Goal: Task Accomplishment & Management: Complete application form

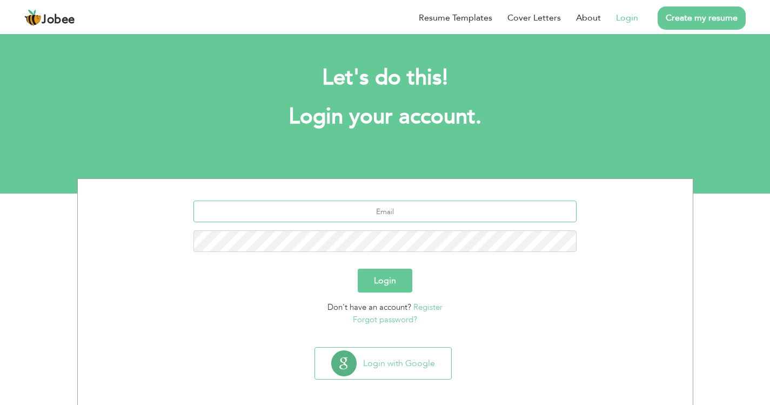
click at [387, 205] on input "text" at bounding box center [384, 211] width 383 height 22
type input "[EMAIL_ADDRESS][DOMAIN_NAME]"
click at [390, 282] on button "Login" at bounding box center [385, 280] width 55 height 24
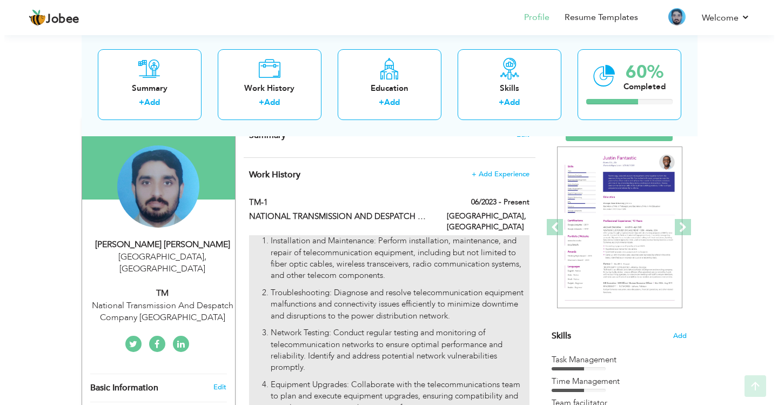
scroll to position [162, 0]
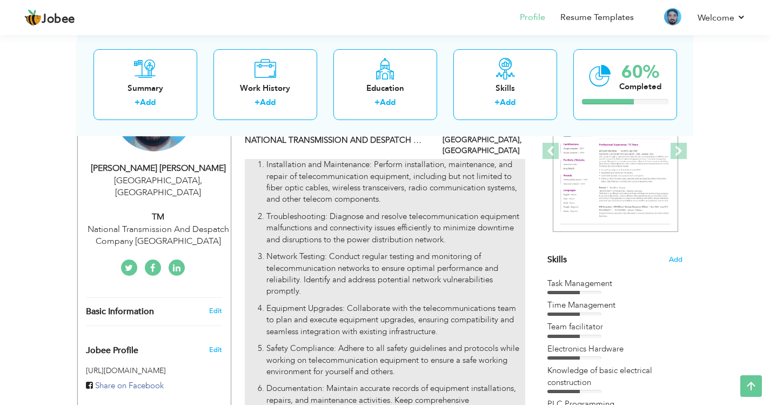
click at [406, 211] on p "Troubleshooting: Diagnose and resolve telecommunication equipment malfunctions …" at bounding box center [395, 228] width 258 height 35
type input "TM-1"
type input "NATIONAL TRANSMISSION AND DESPATCH COMPANY"
type input "06/2023"
type input "[GEOGRAPHIC_DATA]"
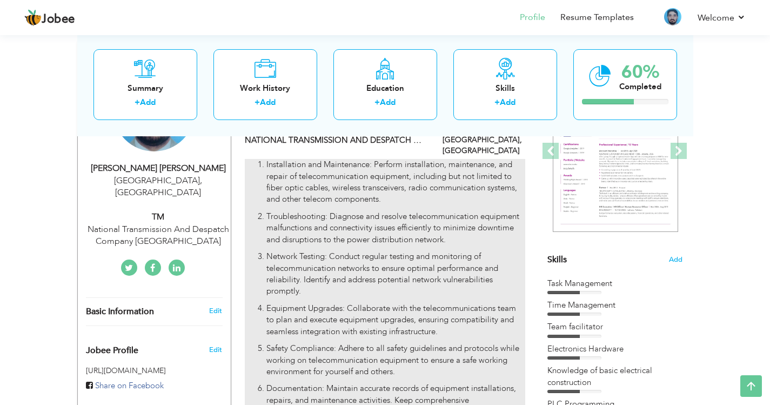
type input "[GEOGRAPHIC_DATA]"
checkbox input "true"
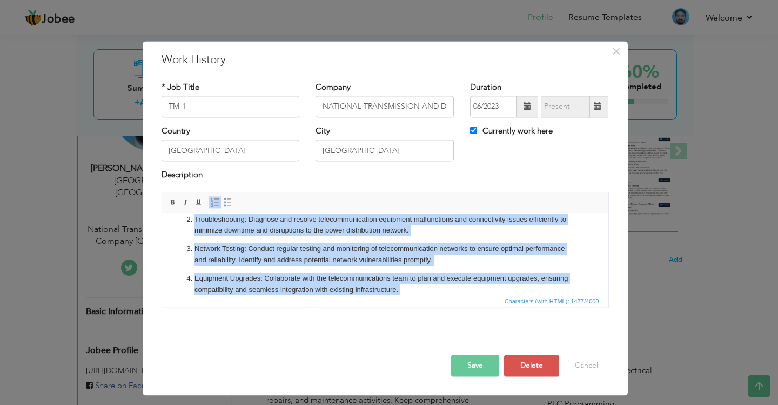
scroll to position [151, 0]
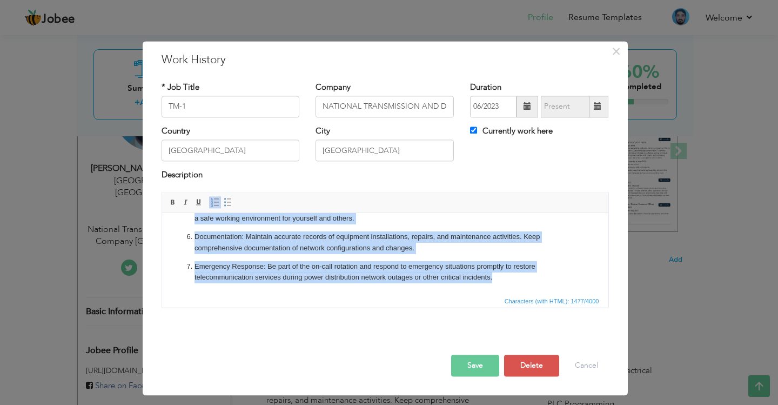
drag, startPoint x: 173, startPoint y: 231, endPoint x: 531, endPoint y: 296, distance: 364.4
click at [531, 294] on html "Installation and Maintenance: Perform installation, maintenance, and repair of …" at bounding box center [384, 183] width 446 height 221
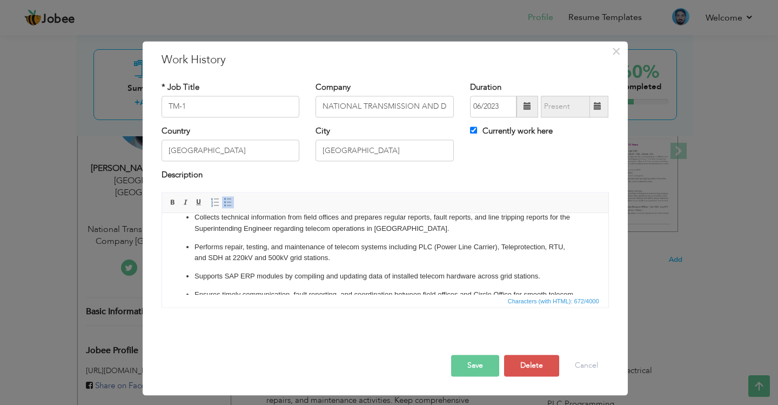
scroll to position [0, 0]
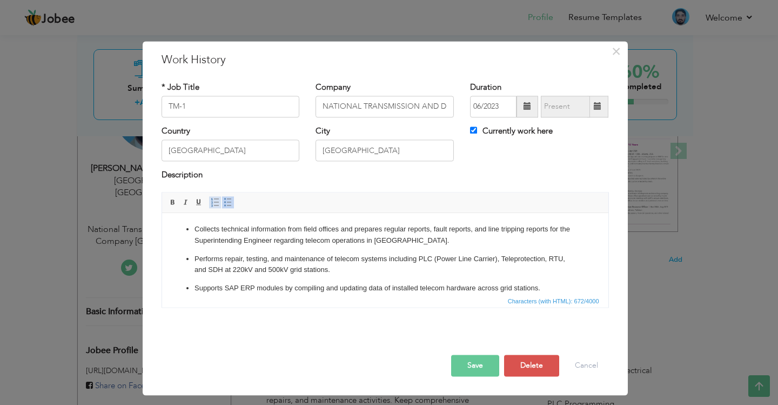
click at [210, 204] on link "Insert/Remove Numbered List" at bounding box center [215, 202] width 12 height 12
click ul "Collects technical information from field offices and prepares regular reports,…"
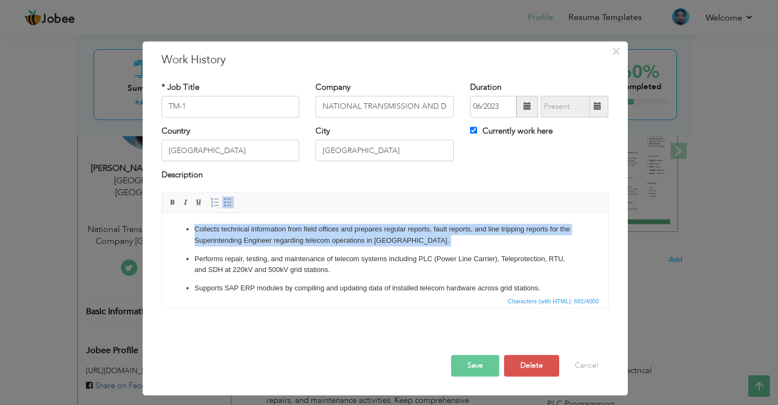
click ul "Collects technical information from field offices and prepares regular reports,…"
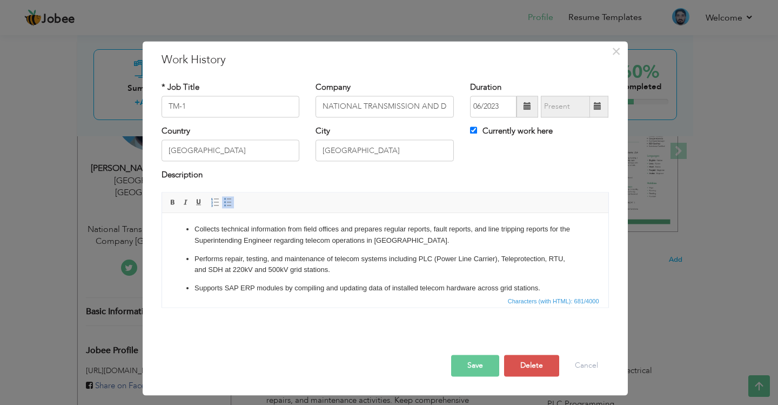
click ul "Collects technical information from field offices and prepares regular reports,…"
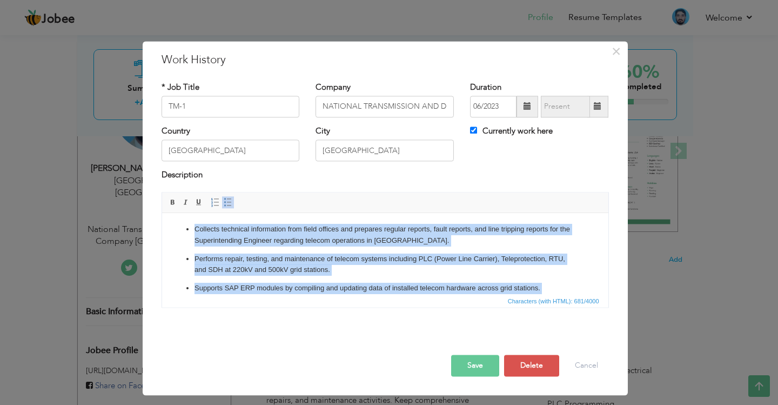
scroll to position [41, 0]
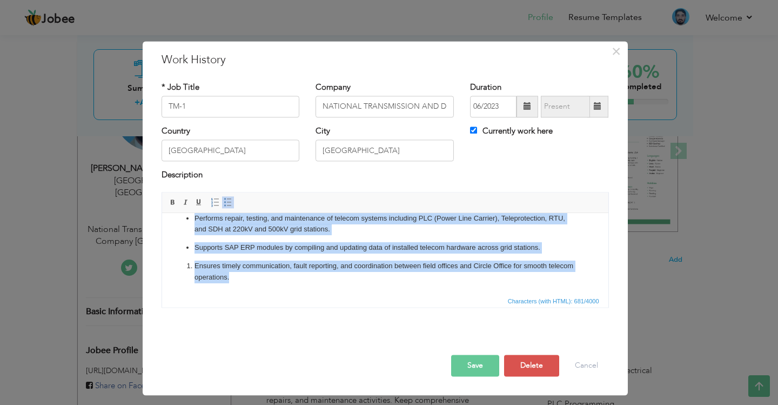
drag, startPoint x: 191, startPoint y: 228, endPoint x: 300, endPoint y: 294, distance: 127.9
click at [300, 294] on html "Collects technical information from field offices and prepares regular reports,…" at bounding box center [384, 233] width 446 height 122
click at [226, 200] on span at bounding box center [228, 202] width 9 height 9
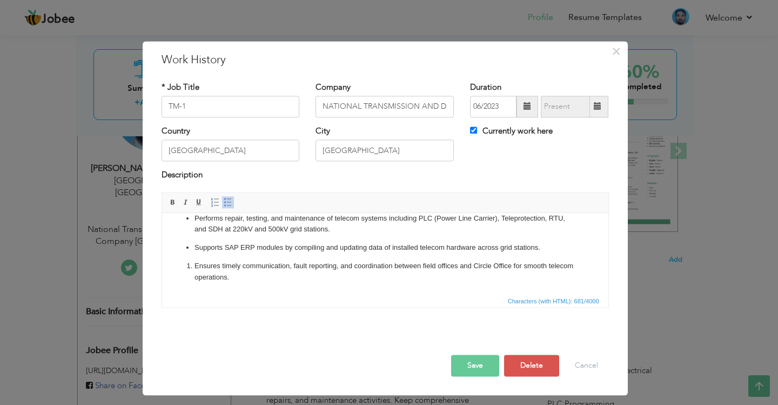
scroll to position [29, 0]
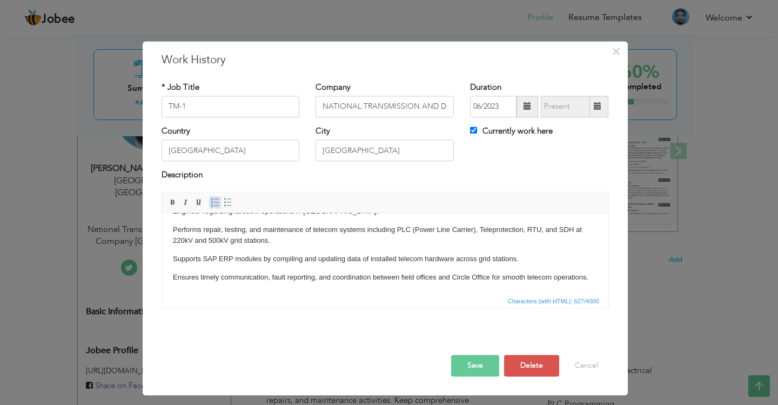
click at [214, 205] on span at bounding box center [215, 202] width 9 height 9
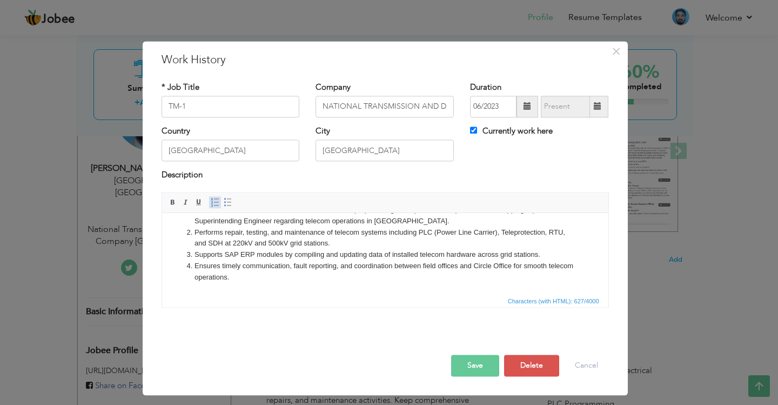
scroll to position [19, 0]
click at [223, 201] on link "Insert/Remove Bulleted List" at bounding box center [228, 202] width 12 height 12
click at [487, 366] on button "Save" at bounding box center [475, 365] width 48 height 22
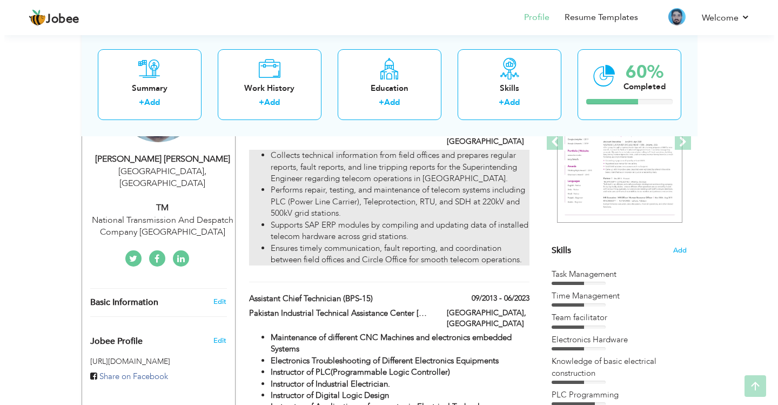
scroll to position [216, 0]
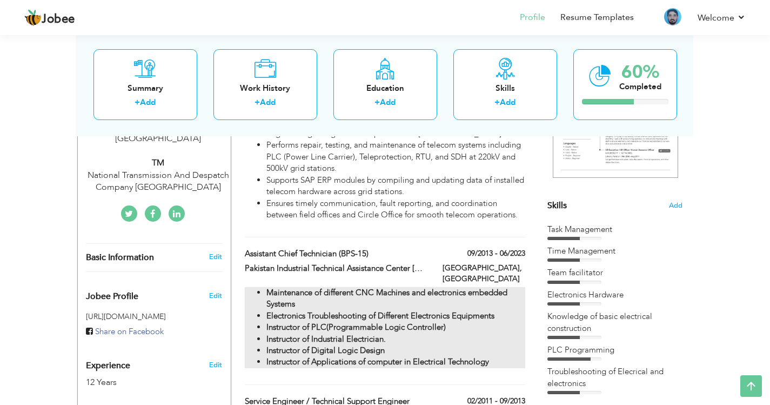
click at [351, 345] on strong "Instructor of Digital Logic Design" at bounding box center [325, 350] width 118 height 11
type input "Assistant Chief Technician (BPS-15)"
type input "Pakistan Industrial Technical Assistance Center [GEOGRAPHIC_DATA]"
type input "09/2013"
type input "06/2023"
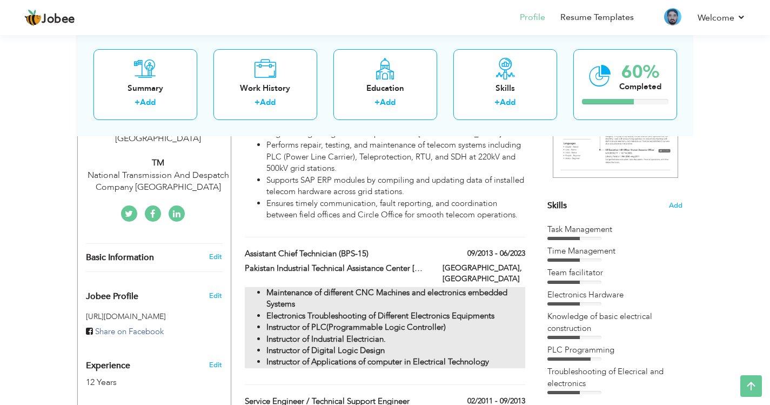
checkbox input "false"
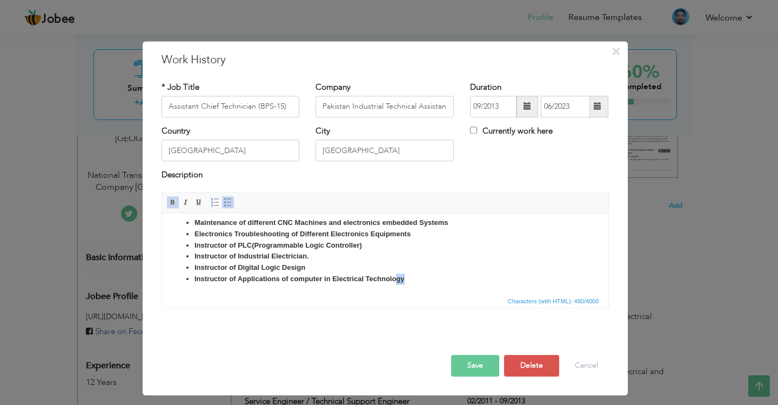
scroll to position [8, 0]
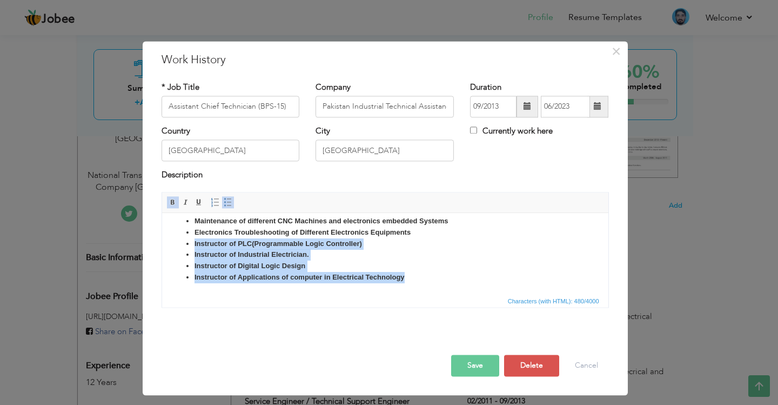
drag, startPoint x: 415, startPoint y: 287, endPoint x: 187, endPoint y: 245, distance: 231.8
click at [187, 245] on ul "Maintenance of different CNC Machines and electronics embedded Systems Electron…" at bounding box center [384, 249] width 424 height 68
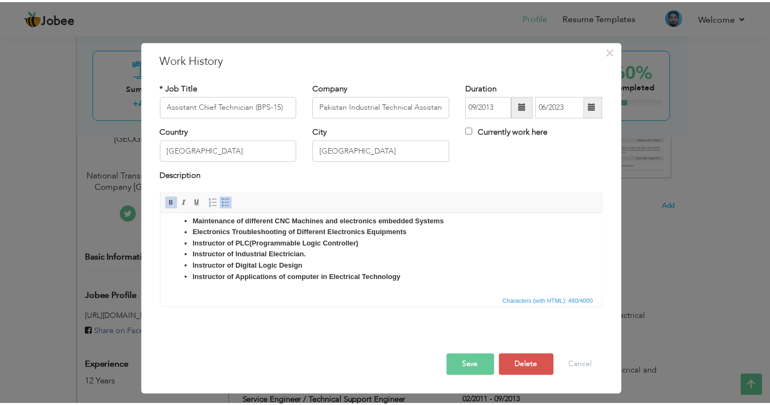
scroll to position [0, 0]
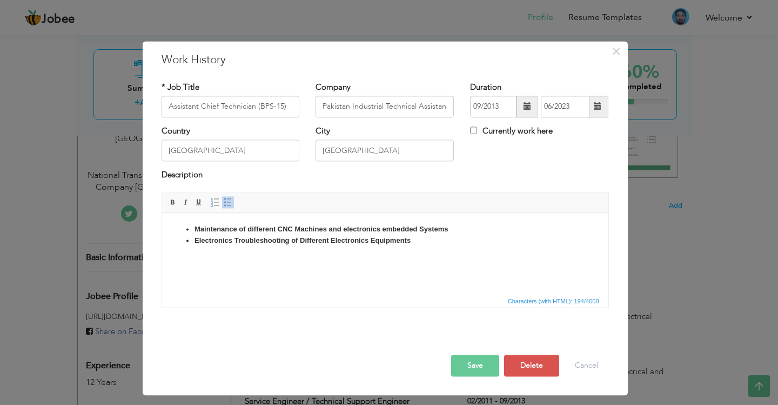
click at [468, 367] on button "Save" at bounding box center [475, 365] width 48 height 22
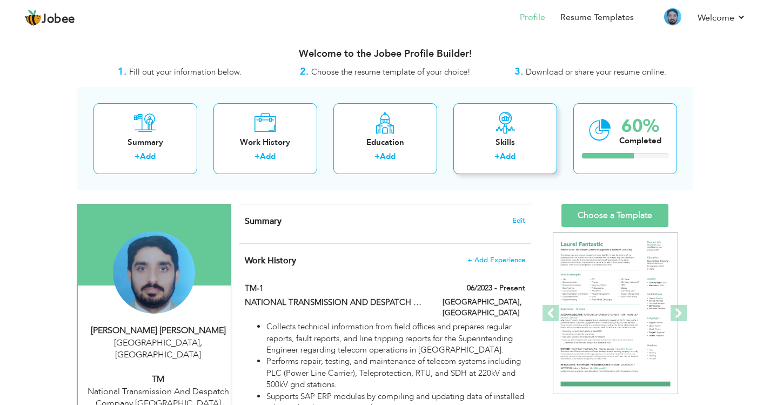
click at [504, 149] on div "Skills + Add" at bounding box center [505, 138] width 104 height 71
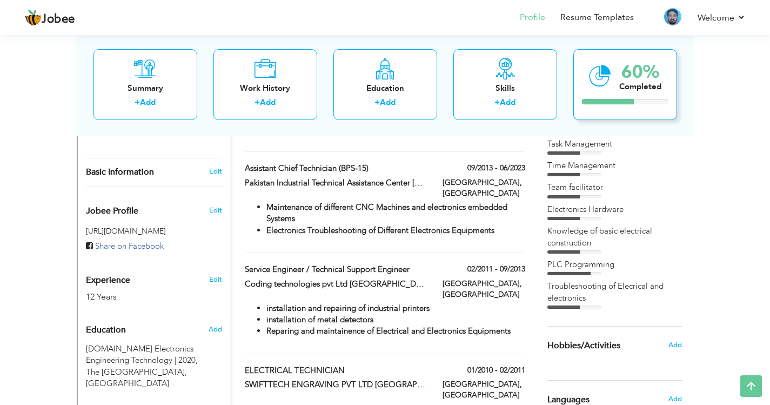
scroll to position [280, 0]
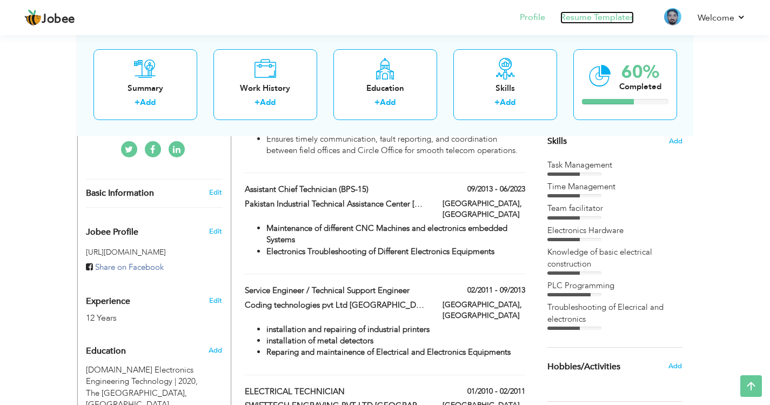
click at [598, 17] on link "Resume Templates" at bounding box center [596, 17] width 73 height 12
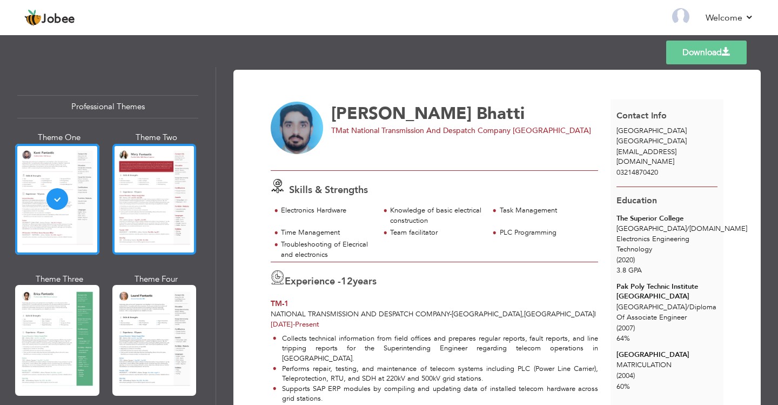
click at [145, 175] on div at bounding box center [154, 199] width 84 height 111
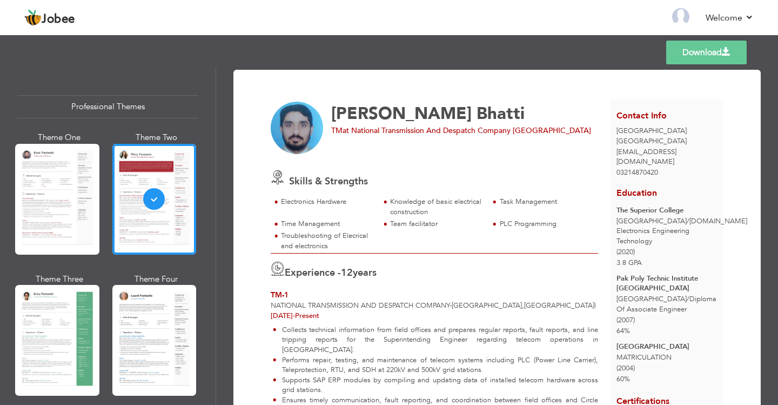
click at [100, 206] on div "Theme One Theme Two Theme Three Theme Four" at bounding box center [107, 343] width 181 height 423
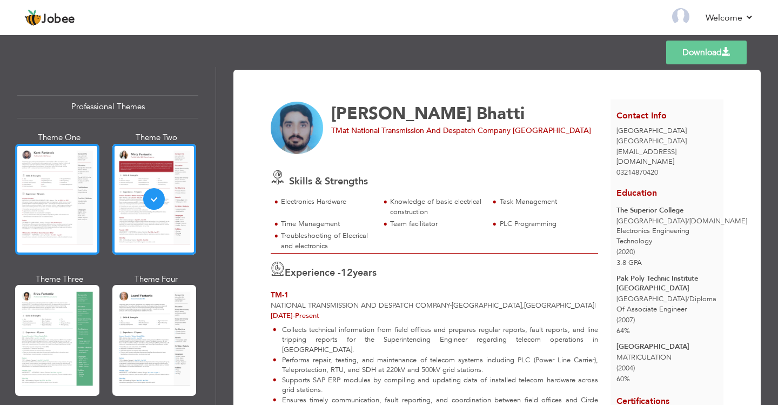
click at [25, 196] on div at bounding box center [57, 199] width 84 height 111
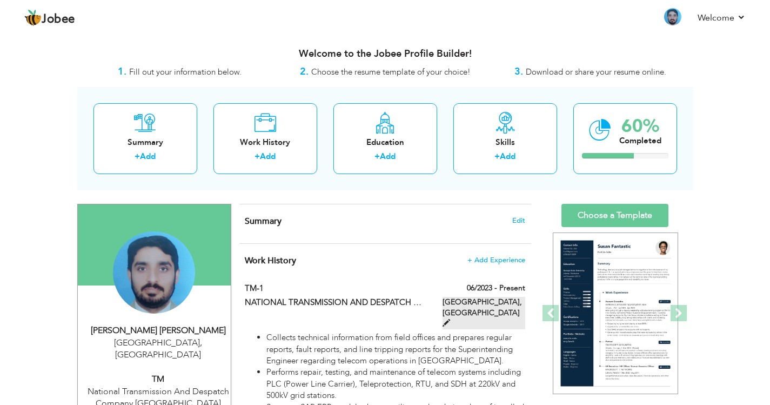
click at [450, 319] on span at bounding box center [446, 323] width 8 height 8
type input "TM-1"
type input "NATIONAL TRANSMISSION AND DESPATCH COMPANY"
type input "06/2023"
type input "[GEOGRAPHIC_DATA]"
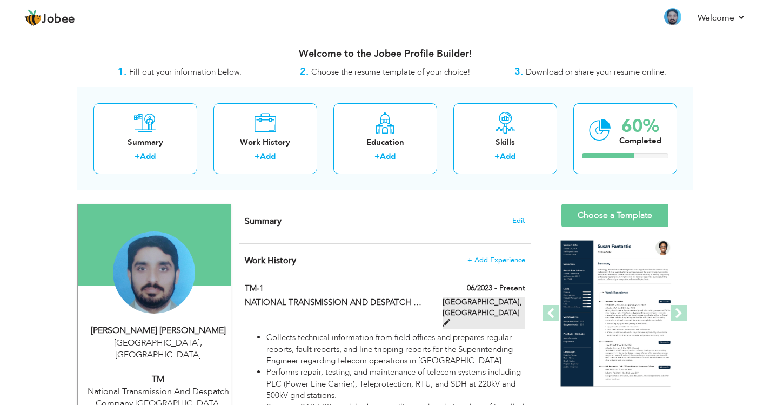
type input "[GEOGRAPHIC_DATA]"
checkbox input "true"
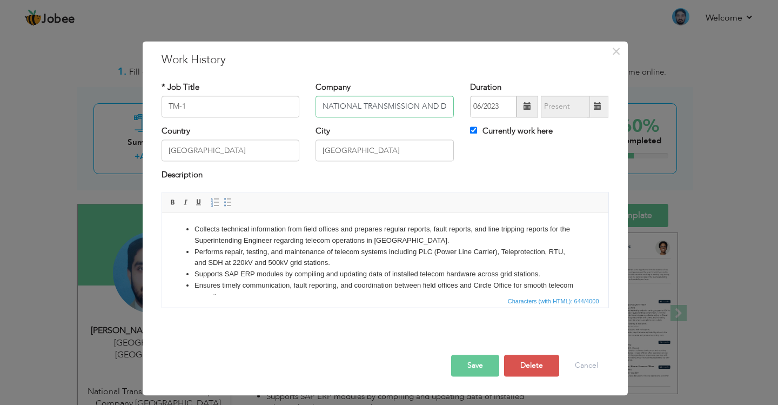
scroll to position [0, 69]
drag, startPoint x: 323, startPoint y: 105, endPoint x: 528, endPoint y: 103, distance: 204.7
click at [528, 103] on div "* Job Title TM-1 Company NATIONAL TRANSMISSION AND DESPATCH COMPANY Duration 06…" at bounding box center [384, 104] width 463 height 44
type input "P"
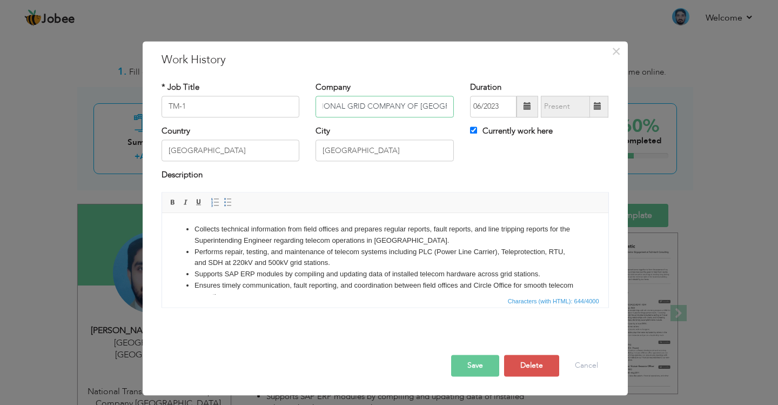
scroll to position [0, 22]
type input "NATIONAL GRID COMPANY OF [GEOGRAPHIC_DATA]"
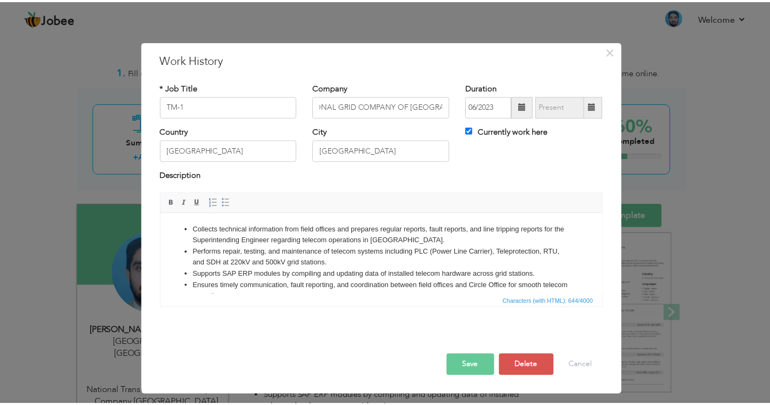
scroll to position [0, 0]
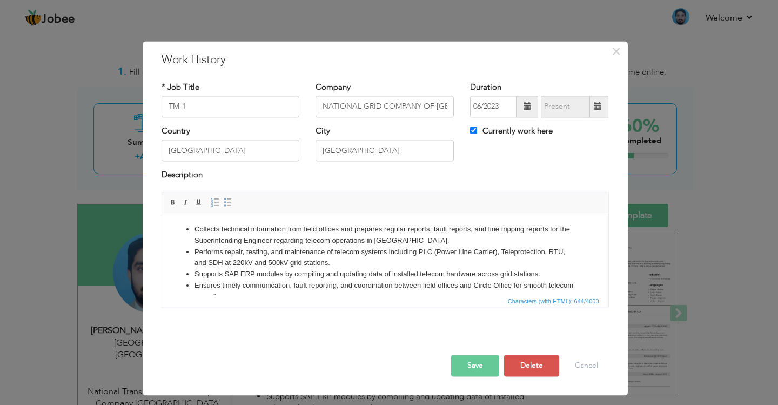
click at [482, 368] on button "Save" at bounding box center [475, 365] width 48 height 22
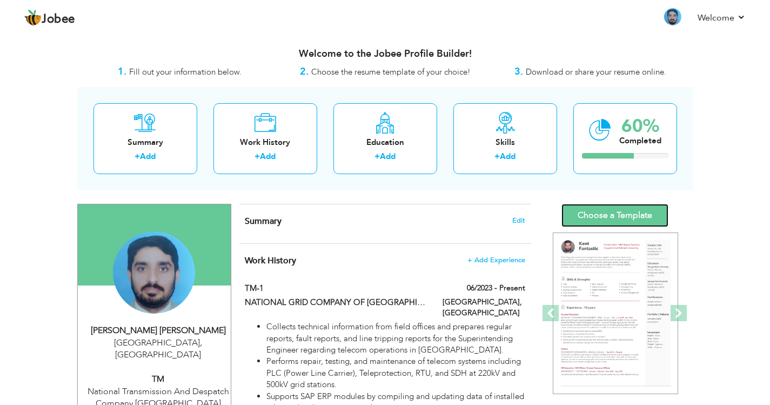
click at [623, 218] on link "Choose a Template" at bounding box center [614, 215] width 107 height 23
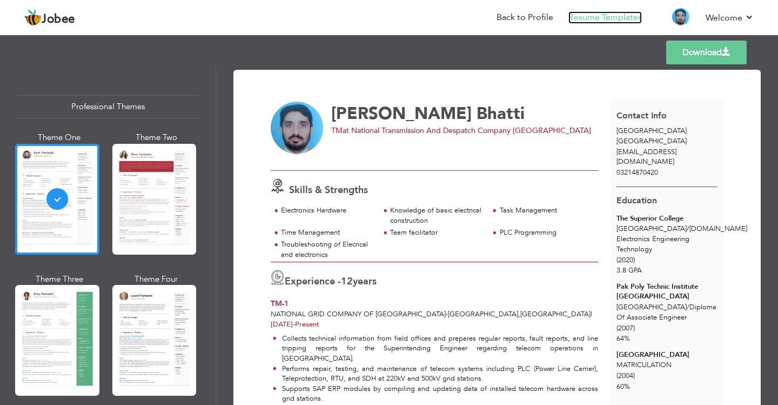
click at [597, 21] on link "Resume Templates" at bounding box center [604, 17] width 73 height 12
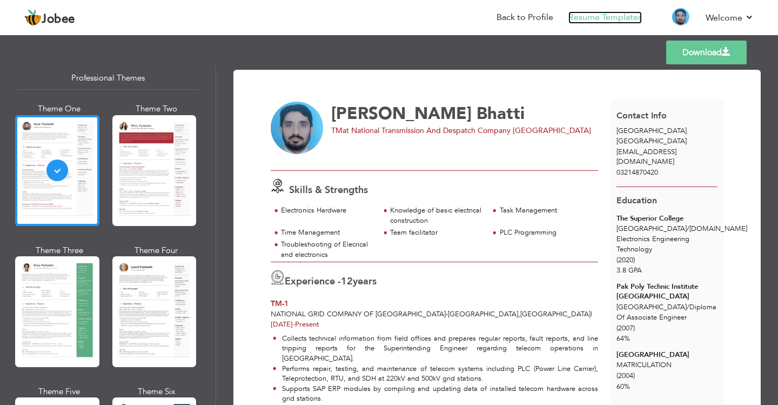
scroll to position [216, 0]
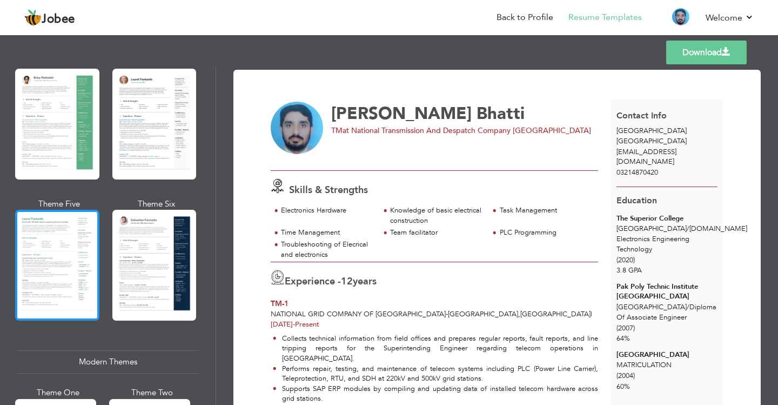
click at [58, 252] on div at bounding box center [57, 265] width 84 height 111
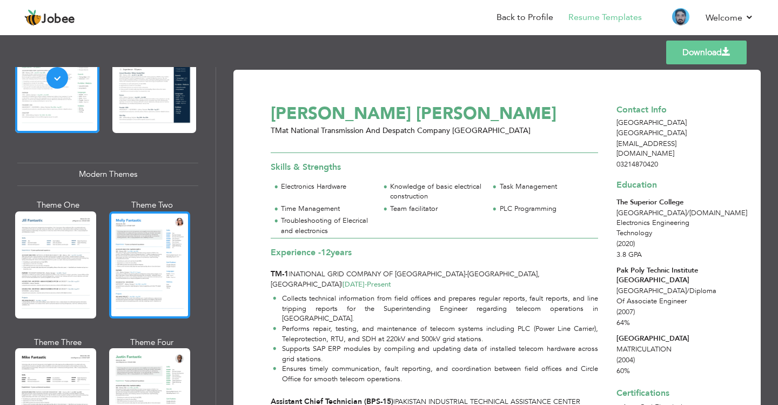
scroll to position [432, 0]
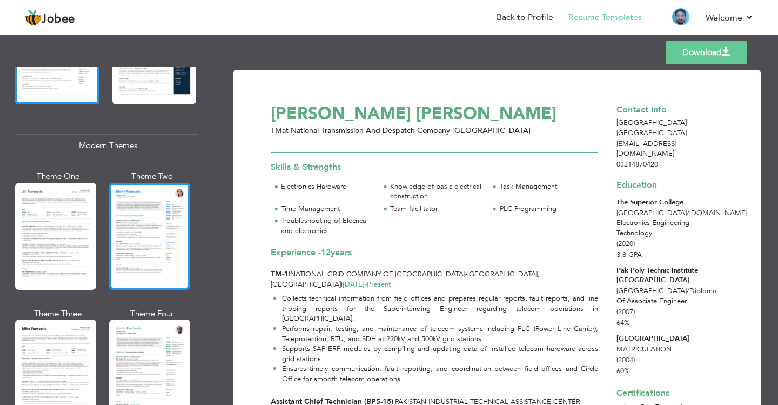
click at [138, 233] on div at bounding box center [149, 236] width 81 height 107
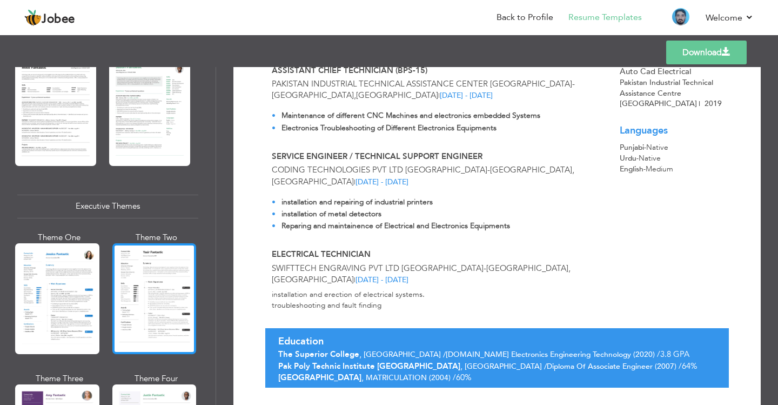
scroll to position [702, 0]
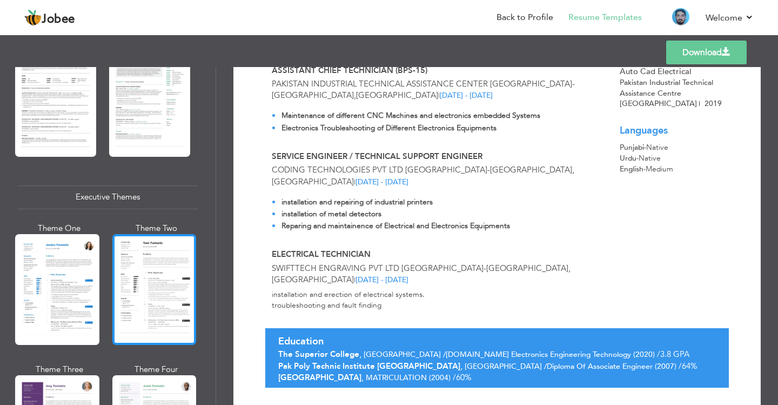
click at [154, 265] on div at bounding box center [154, 289] width 84 height 111
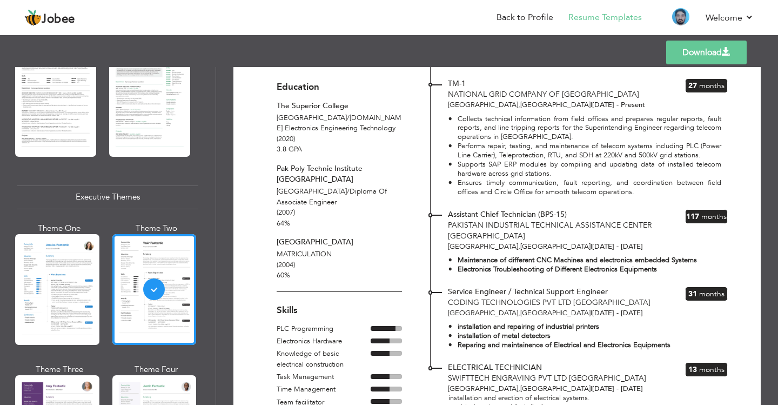
scroll to position [0, 0]
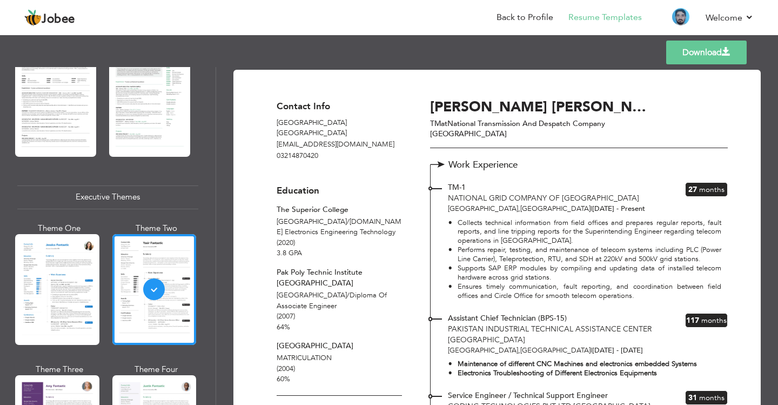
click at [714, 54] on link "Download" at bounding box center [706, 53] width 80 height 24
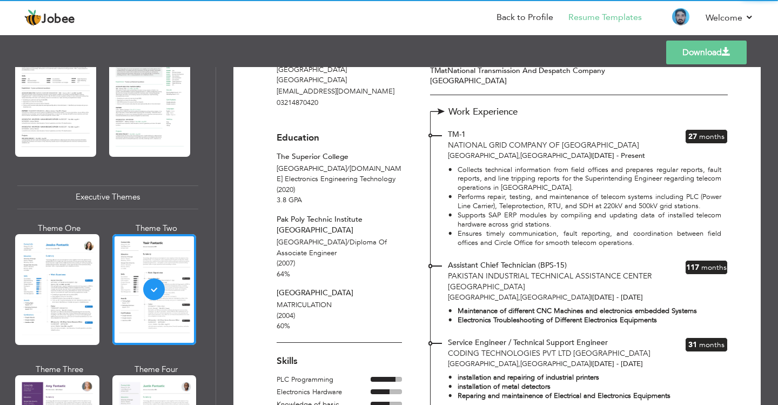
scroll to position [25, 0]
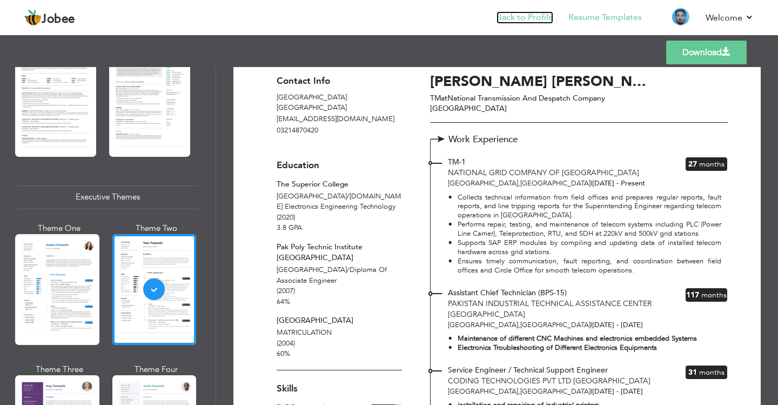
click at [518, 16] on link "Back to Profile" at bounding box center [524, 17] width 57 height 12
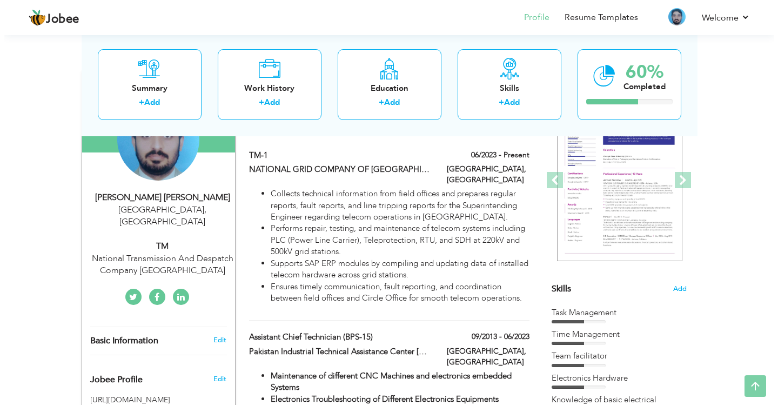
scroll to position [162, 0]
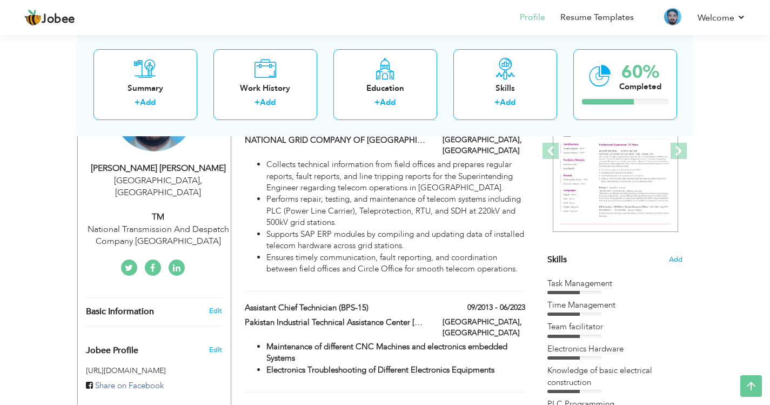
click at [148, 223] on div "National Transmission And Despatch Company [GEOGRAPHIC_DATA]" at bounding box center [158, 235] width 145 height 25
type input "[PERSON_NAME]"
type input "Bhatti"
type input "03214870420"
select select "number:166"
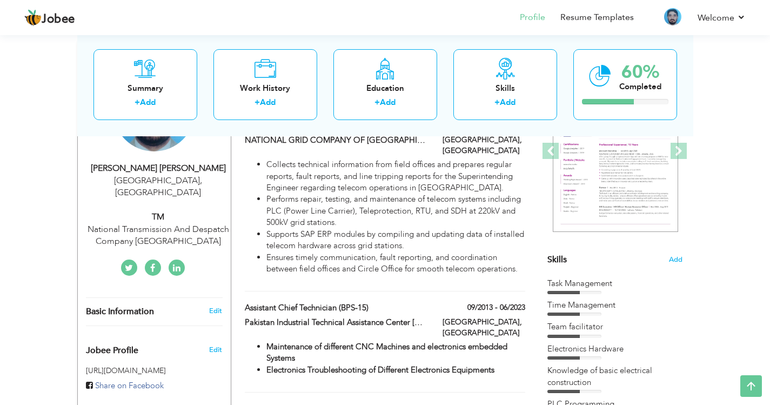
type input "[GEOGRAPHIC_DATA]"
select select "number:14"
type input "National Transmission And Despatch Company [GEOGRAPHIC_DATA]"
type input "TM"
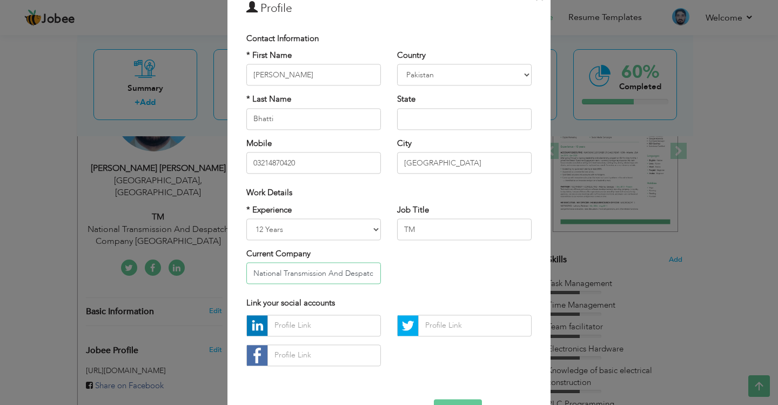
scroll to position [0, 69]
drag, startPoint x: 242, startPoint y: 271, endPoint x: 463, endPoint y: 265, distance: 221.5
click at [463, 265] on div "* Experience Entry Level Less than 1 Year 1 Year 2 Years 3 Years 4 Years 5 Year…" at bounding box center [388, 248] width 301 height 88
type input "National Grid Company of [GEOGRAPHIC_DATA]"
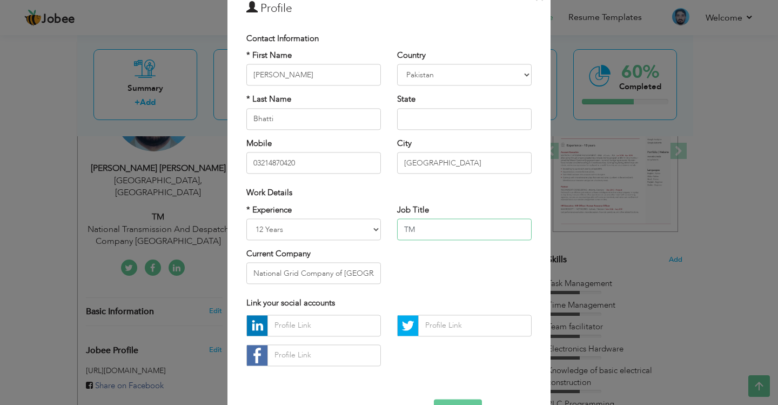
click at [447, 228] on input "TM" at bounding box center [464, 229] width 134 height 22
type input "TM-I"
click at [298, 233] on select "Entry Level Less than 1 Year 1 Year 2 Years 3 Years 4 Years 5 Years 6 Years 7 Y…" at bounding box center [313, 229] width 134 height 22
click at [246, 218] on select "Entry Level Less than 1 Year 1 Year 2 Years 3 Years 4 Years 5 Years 6 Years 7 Y…" at bounding box center [313, 229] width 134 height 22
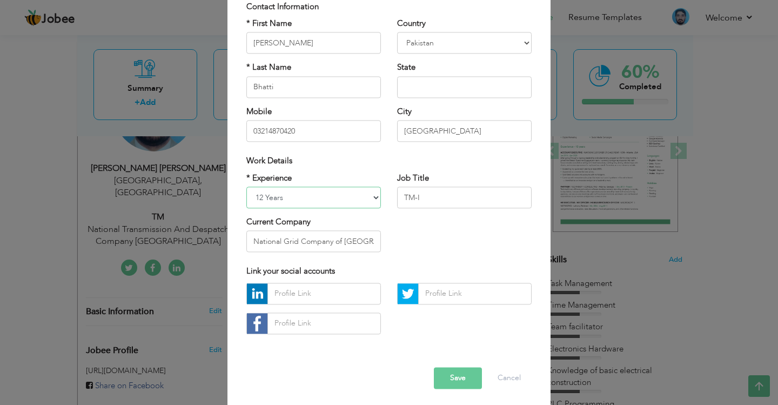
scroll to position [89, 0]
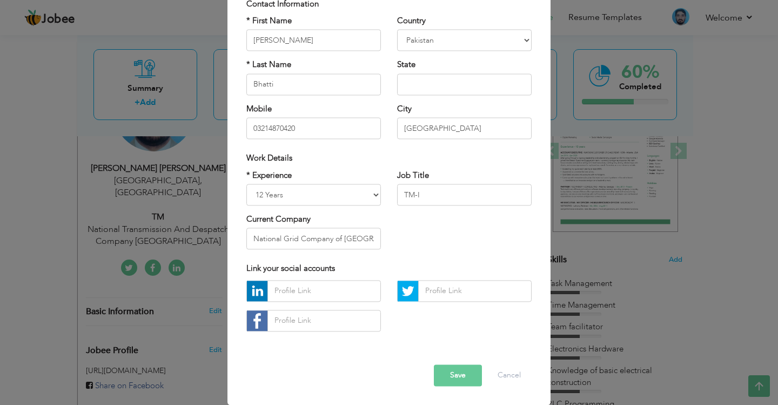
click at [464, 372] on button "Save" at bounding box center [458, 375] width 48 height 22
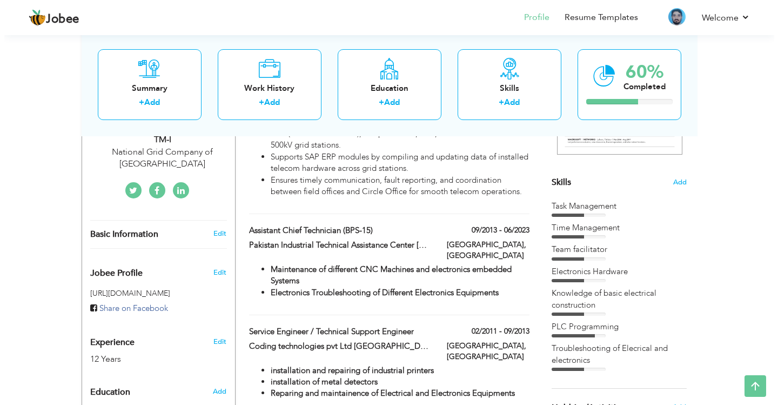
scroll to position [216, 0]
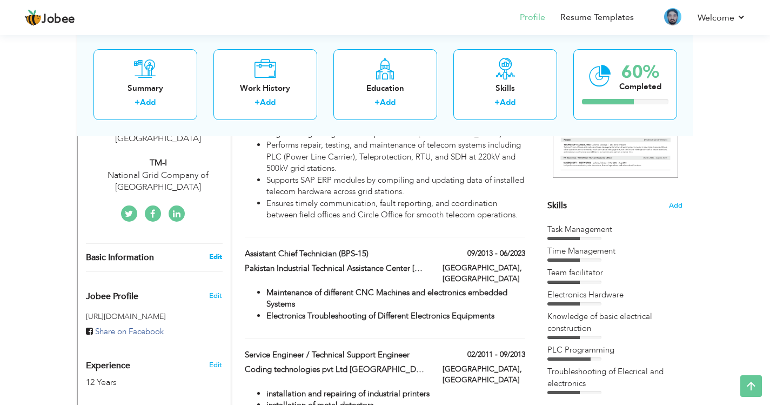
click at [210, 252] on link "Edit" at bounding box center [215, 257] width 13 height 10
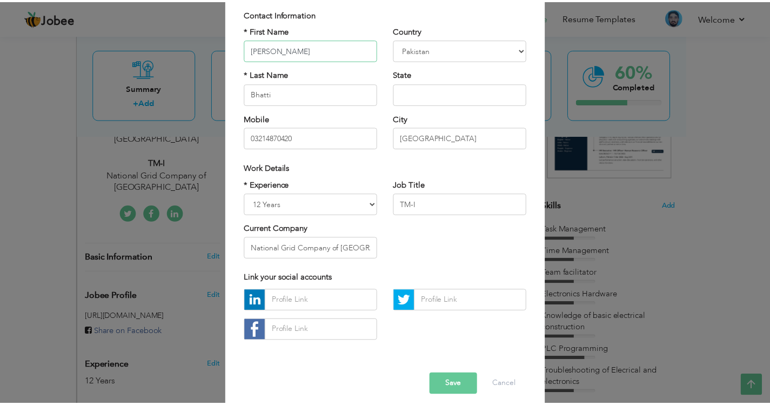
scroll to position [89, 0]
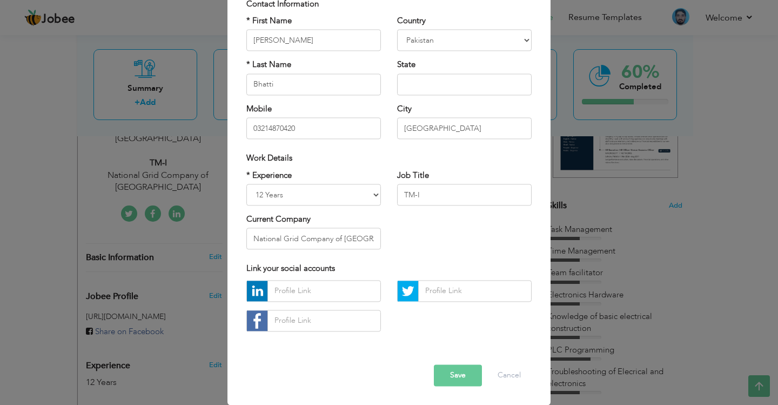
click at [465, 375] on button "Save" at bounding box center [458, 375] width 48 height 22
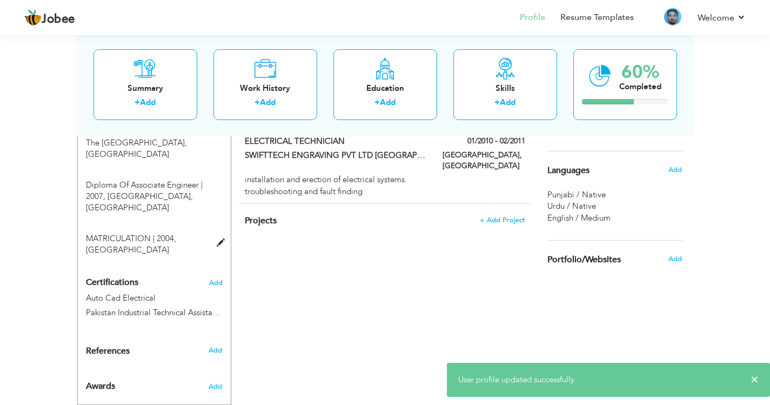
scroll to position [535, 0]
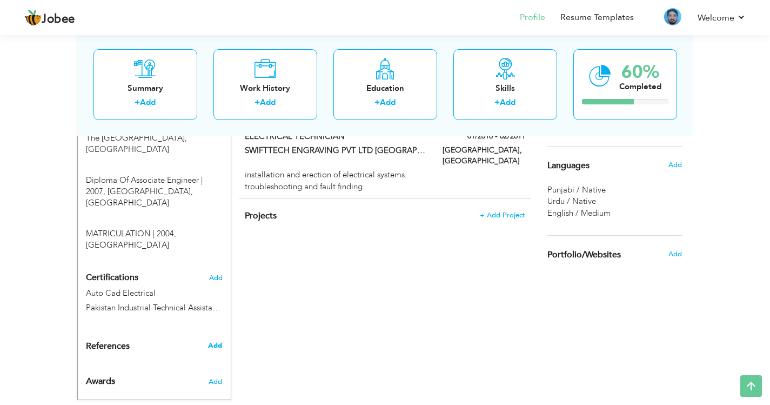
click at [215, 340] on span "Add" at bounding box center [215, 345] width 14 height 10
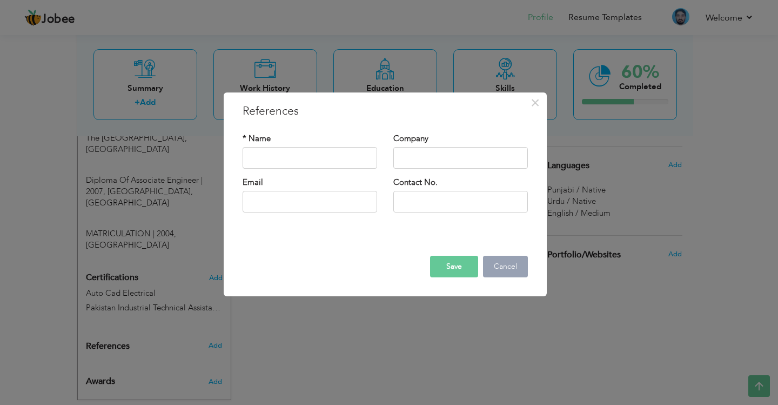
click at [501, 268] on button "Cancel" at bounding box center [505, 266] width 45 height 22
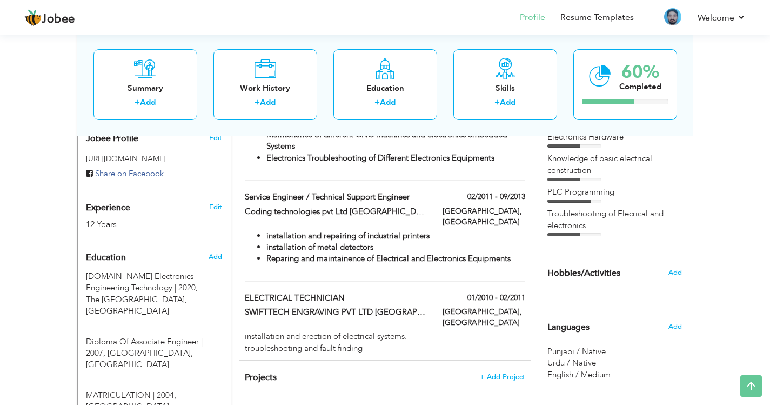
scroll to position [373, 0]
click at [679, 274] on span "Add" at bounding box center [675, 273] width 14 height 10
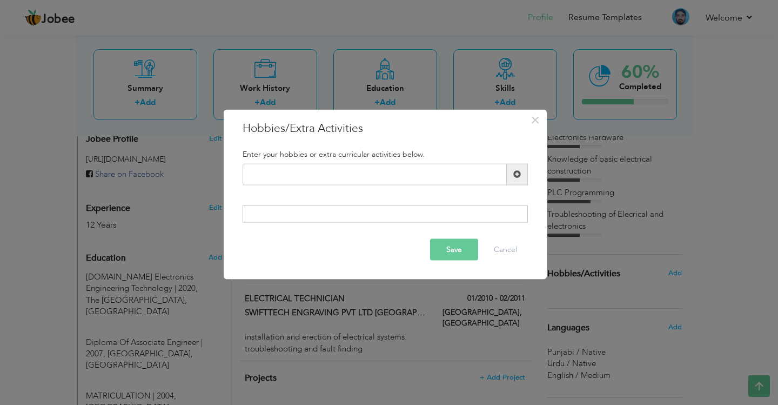
click at [521, 172] on span at bounding box center [517, 174] width 21 height 22
click at [503, 252] on button "Cancel" at bounding box center [505, 250] width 45 height 22
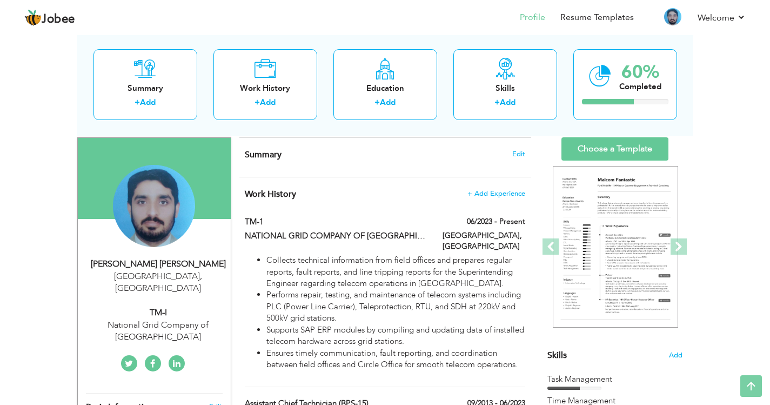
scroll to position [0, 0]
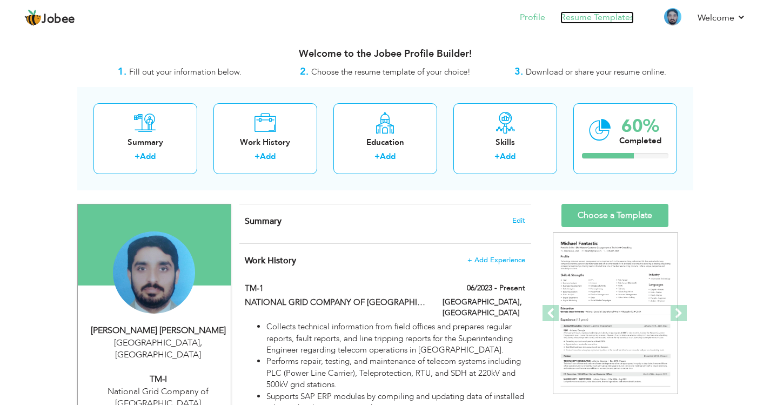
click at [606, 17] on link "Resume Templates" at bounding box center [596, 17] width 73 height 12
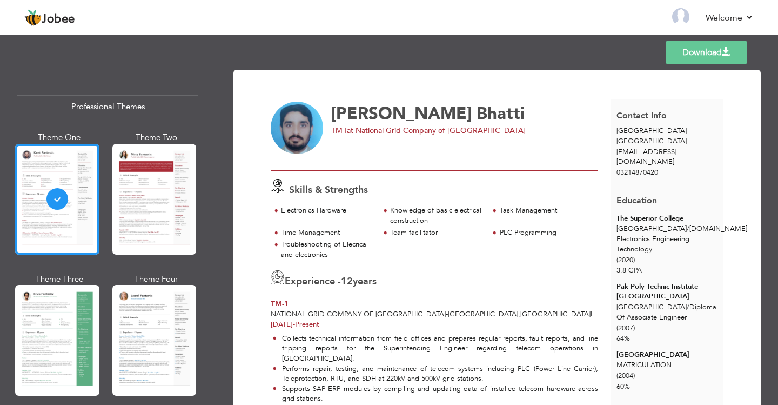
click at [428, 183] on div "Skills & Strengths" at bounding box center [438, 188] width 346 height 18
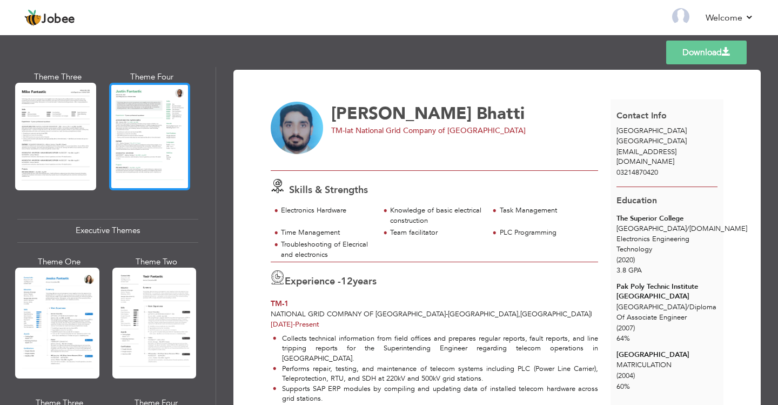
scroll to position [702, 0]
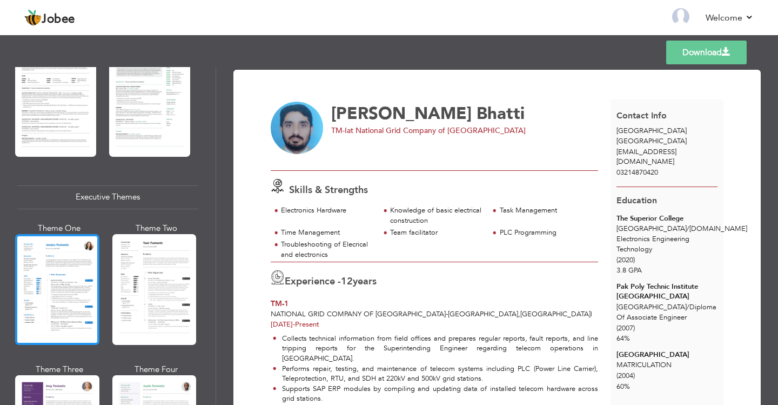
click at [90, 280] on div at bounding box center [57, 289] width 84 height 111
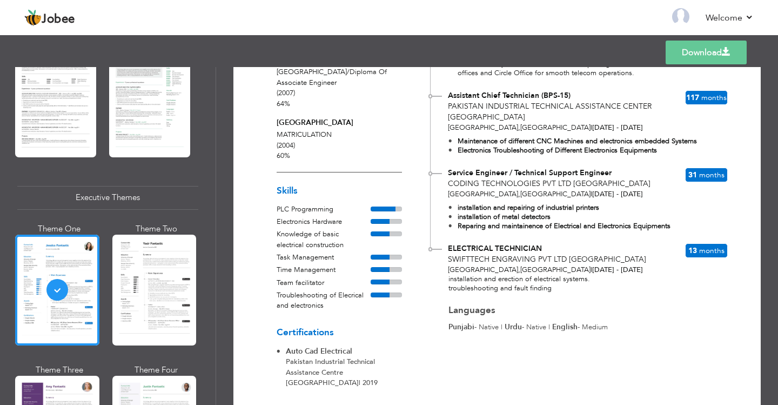
scroll to position [250, 0]
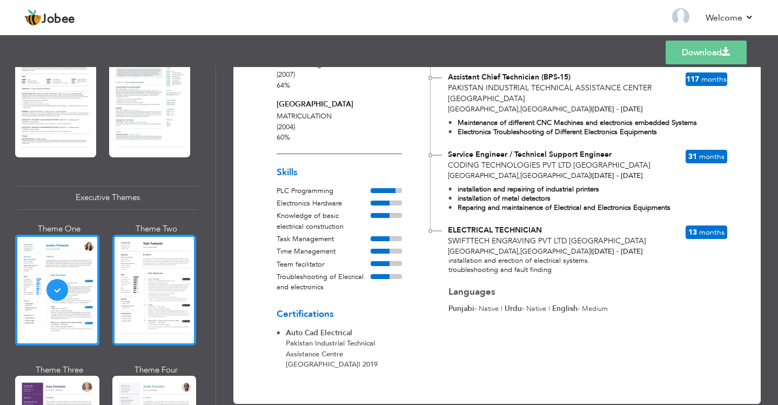
click at [159, 281] on div at bounding box center [154, 289] width 84 height 111
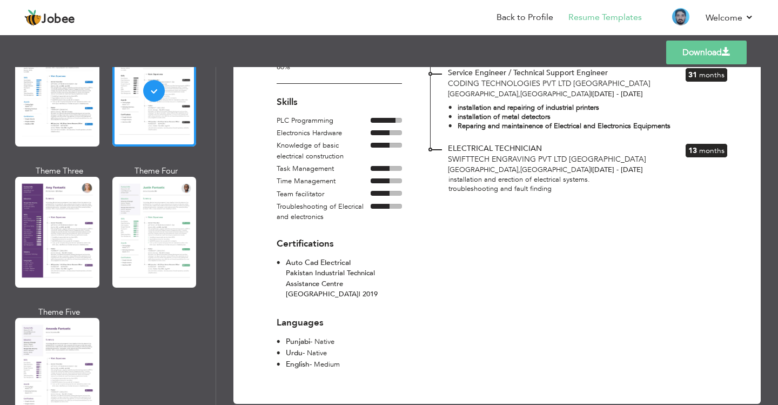
scroll to position [918, 0]
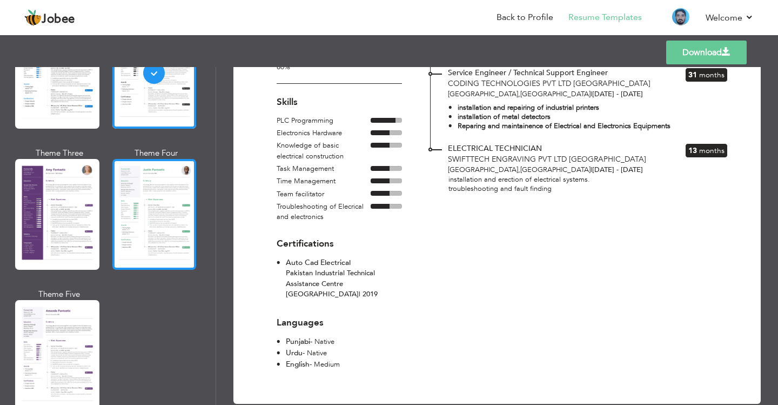
click at [156, 198] on div at bounding box center [154, 214] width 84 height 111
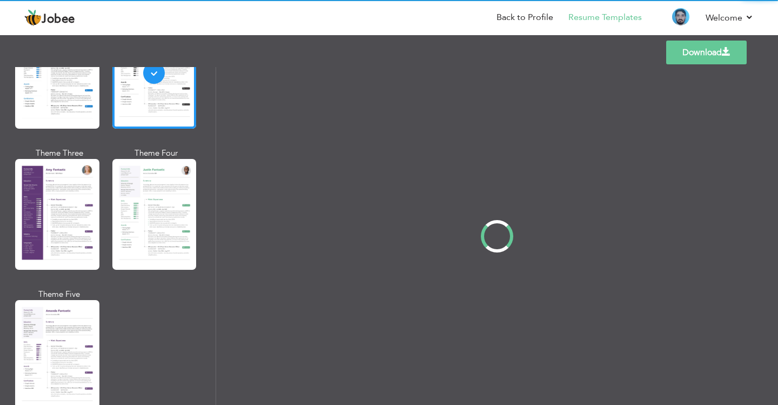
scroll to position [0, 0]
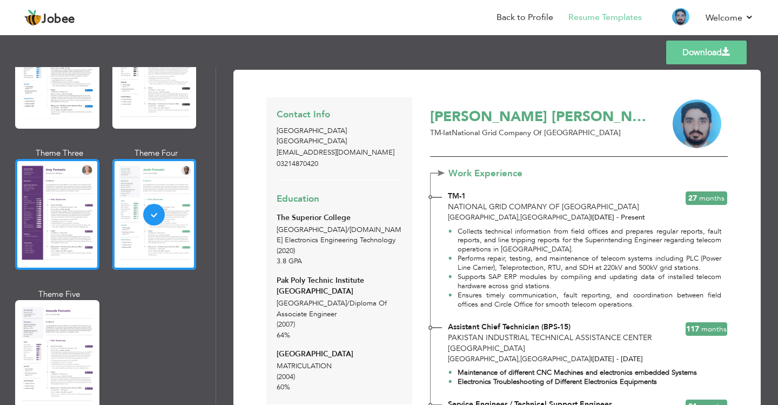
click at [80, 212] on div at bounding box center [57, 214] width 84 height 111
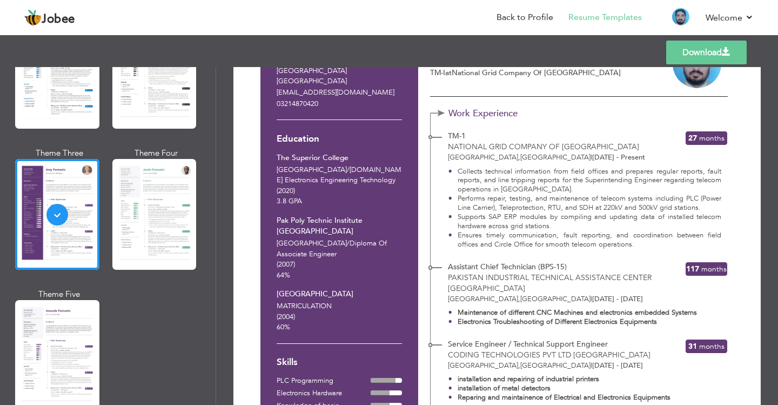
scroll to position [50, 0]
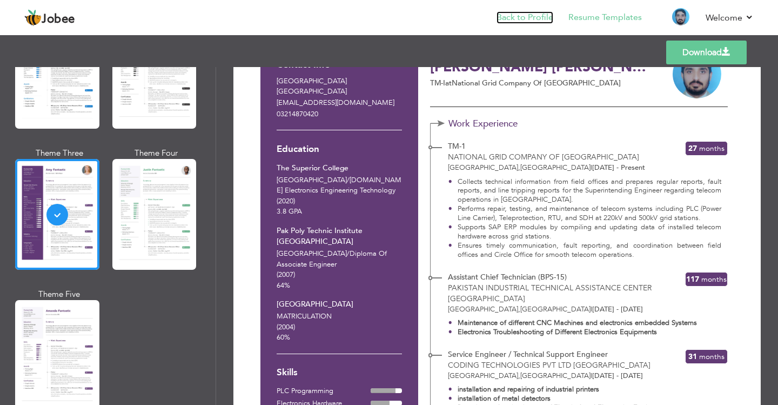
click at [521, 17] on link "Back to Profile" at bounding box center [524, 17] width 57 height 12
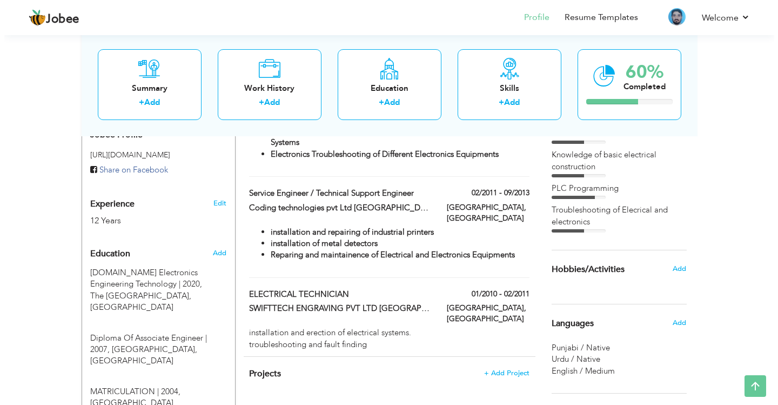
scroll to position [378, 0]
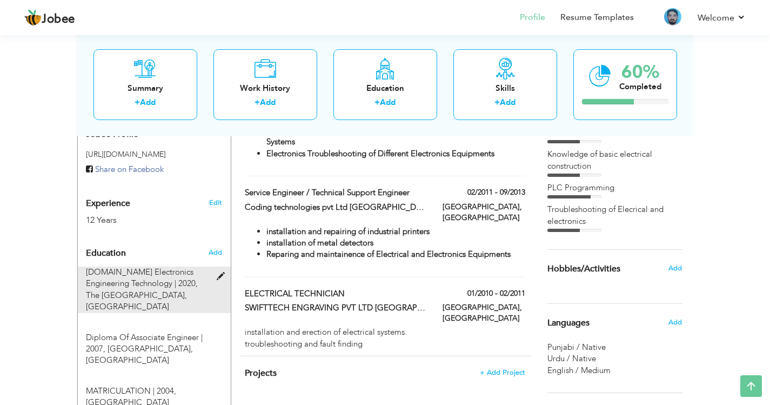
click at [221, 272] on span at bounding box center [224, 276] width 14 height 8
type input "[DOMAIN_NAME] Electronics Engineering Technology"
type input "2020"
type input "The Superior College"
type input "3.8"
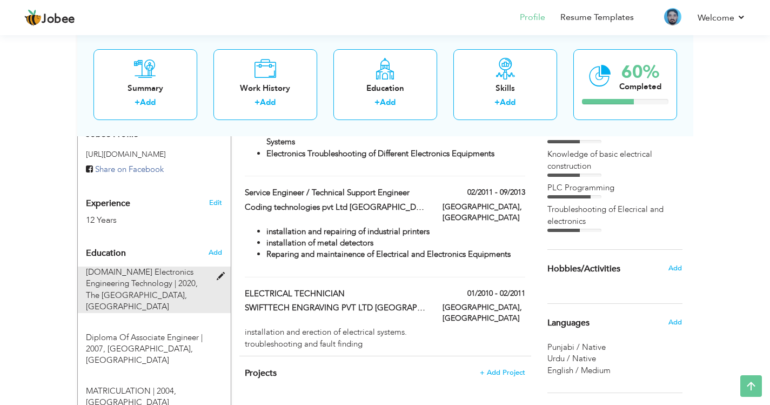
radio input "true"
type input "[GEOGRAPHIC_DATA]"
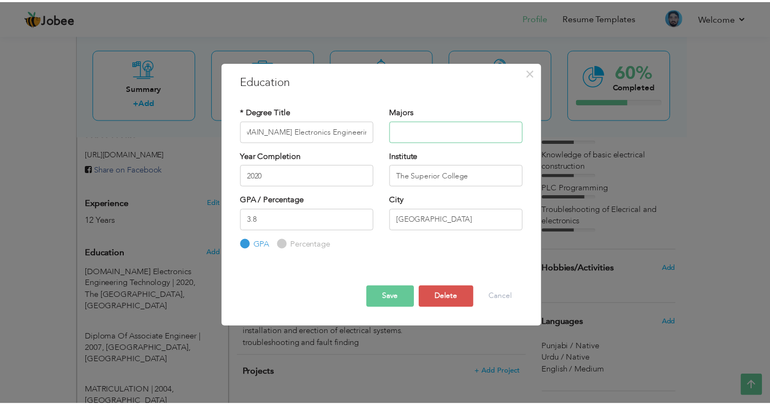
scroll to position [0, 0]
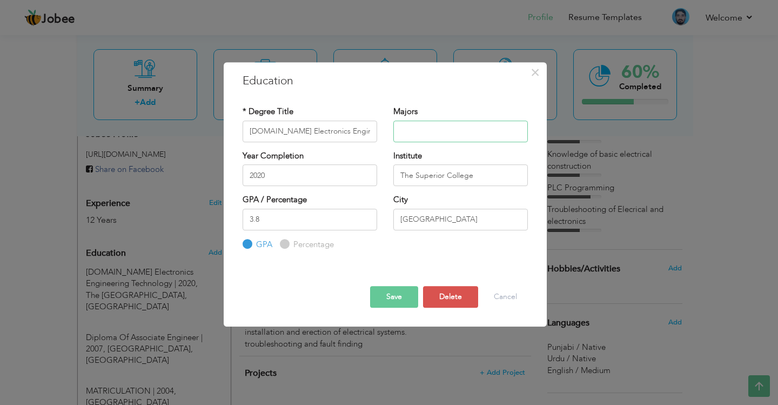
click at [421, 129] on input "text" at bounding box center [460, 131] width 134 height 22
type input "W"
type input "e"
type input "Electronics"
click at [401, 311] on div "Save Save and Continue Delete Cancel" at bounding box center [384, 287] width 301 height 57
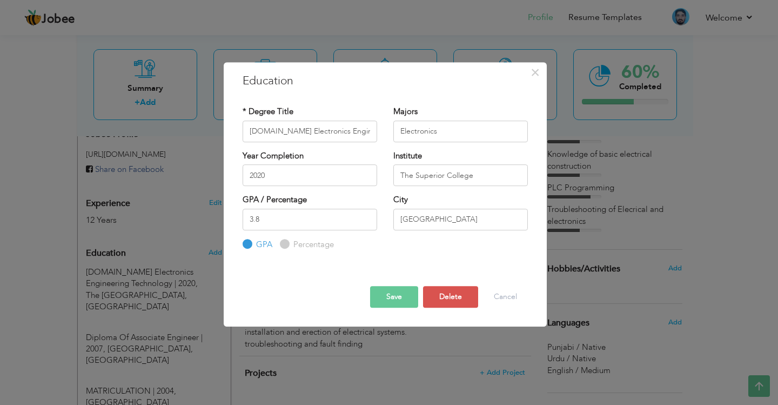
click at [407, 301] on button "Save" at bounding box center [394, 297] width 48 height 22
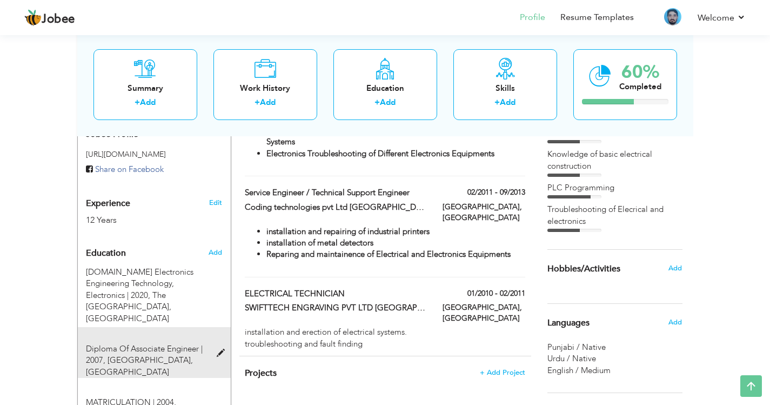
click at [170, 343] on span "Diploma Of Associate Engineer | 2007," at bounding box center [144, 354] width 117 height 22
type input "Diploma Of Associate Engineer"
type input "2007"
type input "Pak Poly Technic Institute Lahore"
type input "64"
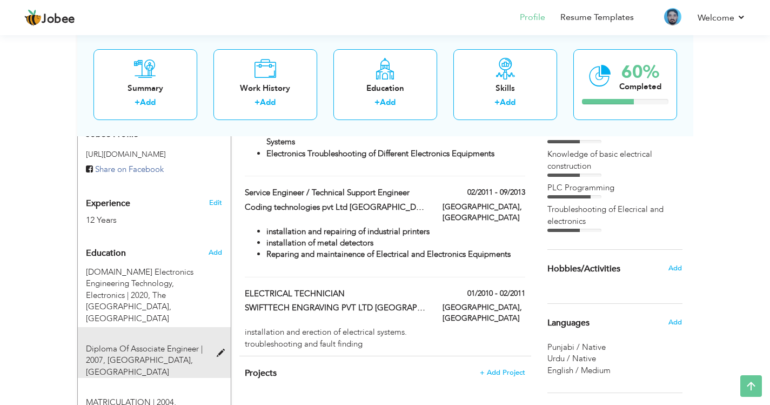
radio input "false"
radio input "true"
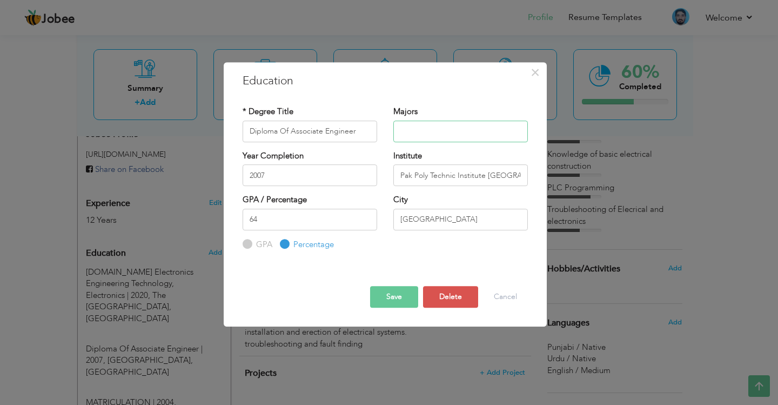
click at [432, 129] on input "text" at bounding box center [460, 131] width 134 height 22
type input "Electronics"
click at [399, 292] on button "Save" at bounding box center [394, 297] width 48 height 22
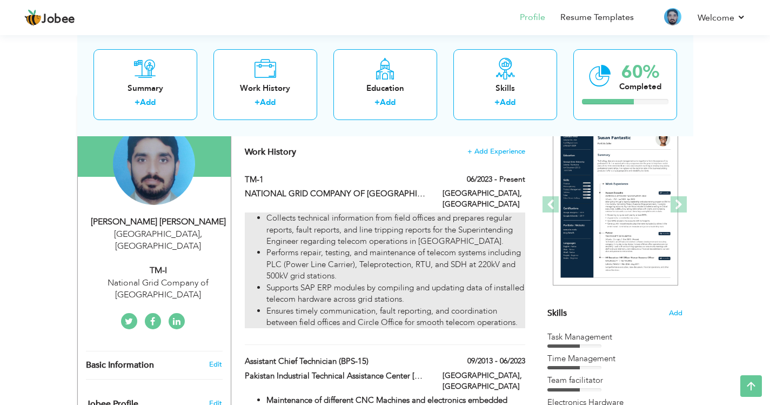
scroll to position [108, 0]
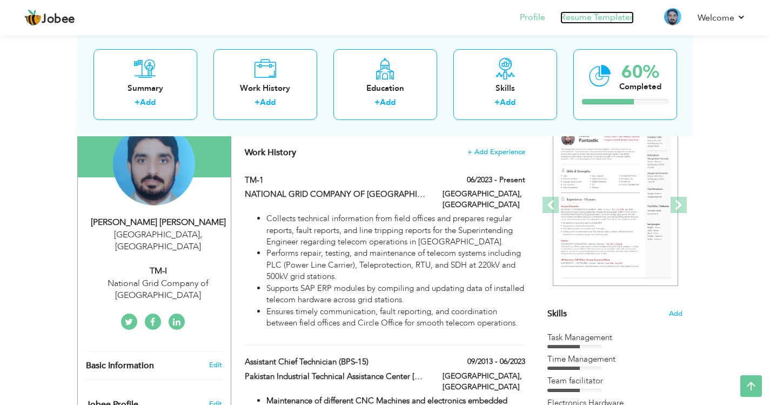
click at [611, 14] on link "Resume Templates" at bounding box center [596, 17] width 73 height 12
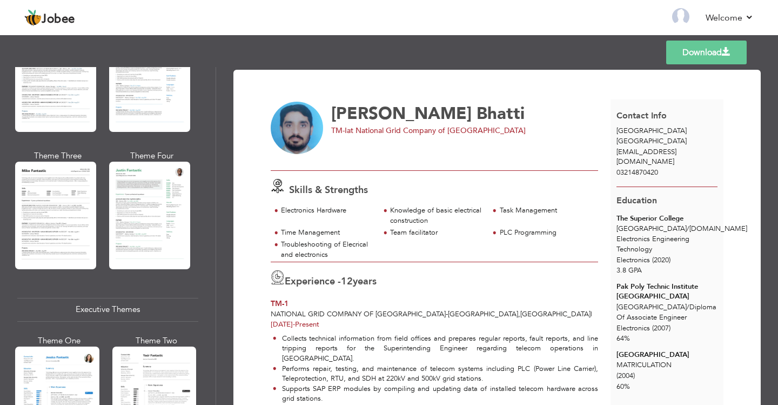
scroll to position [594, 0]
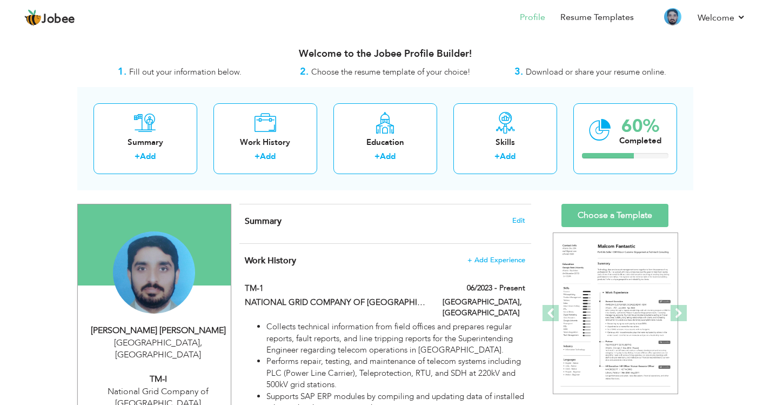
scroll to position [108, 0]
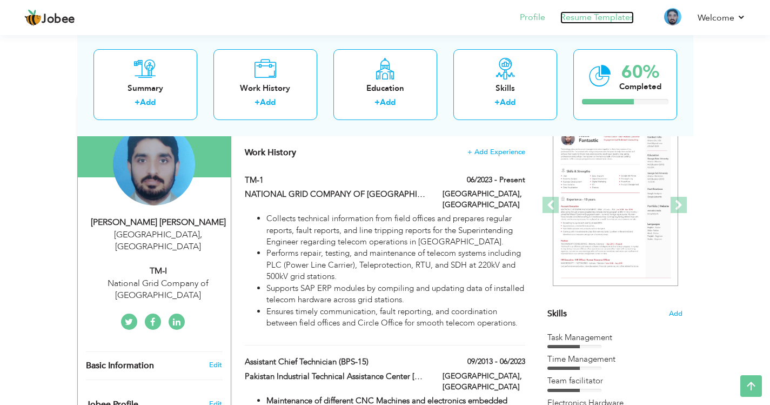
click at [594, 16] on link "Resume Templates" at bounding box center [596, 17] width 73 height 12
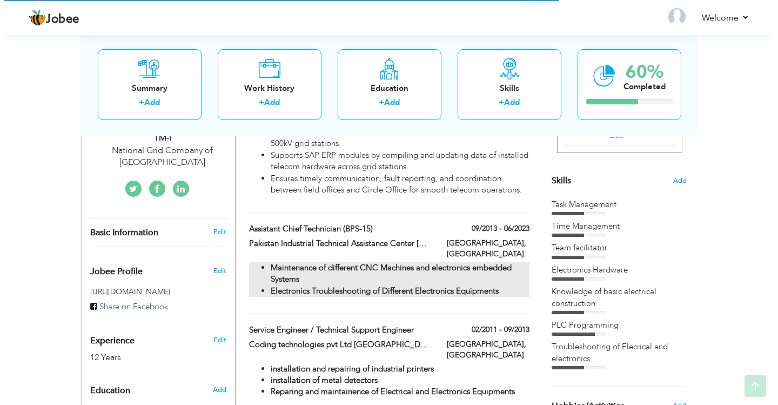
scroll to position [270, 0]
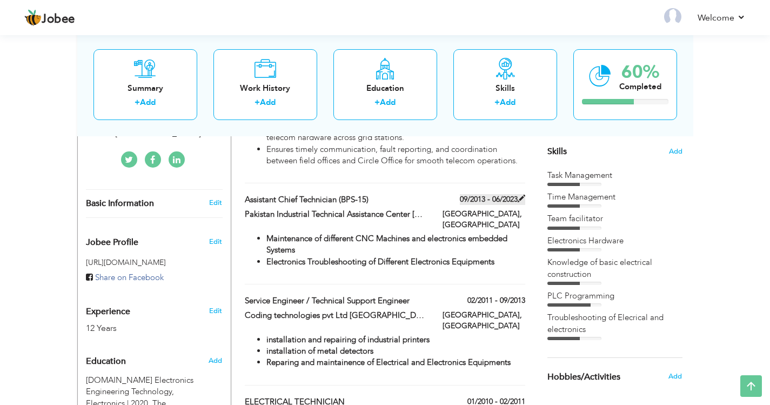
click at [467, 194] on label "09/2013 - 06/2023" at bounding box center [492, 199] width 65 height 11
type input "Assistant Chief Technician (BPS-15)"
type input "Pakistan Industrial Technical Assistance Center [GEOGRAPHIC_DATA]"
type input "09/2013"
type input "06/2023"
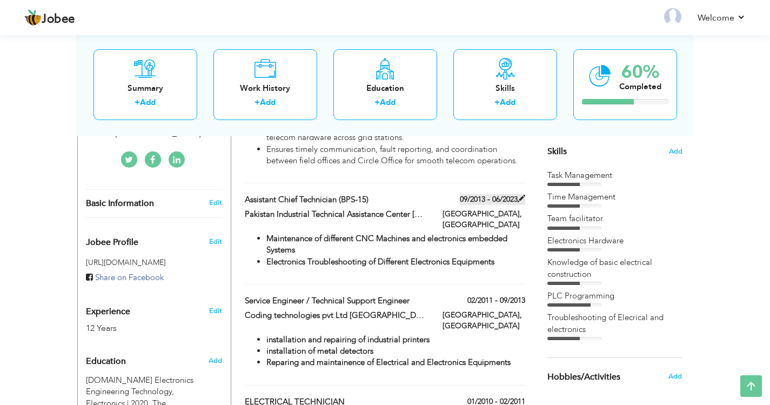
type input "[GEOGRAPHIC_DATA]"
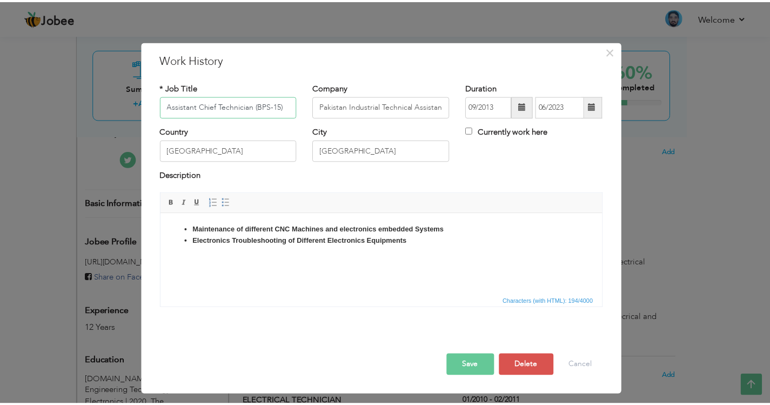
scroll to position [0, 0]
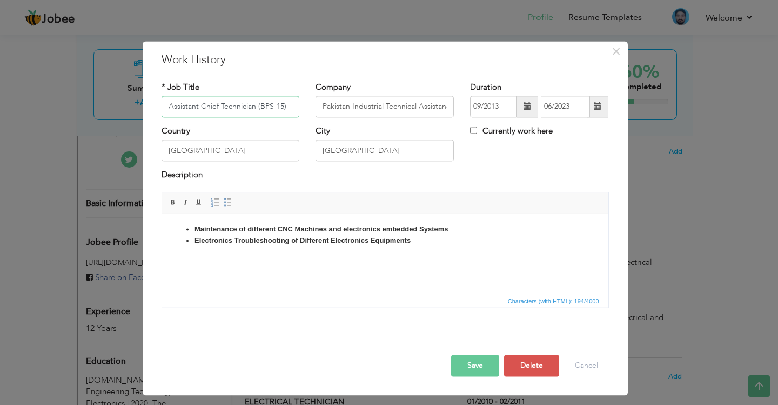
drag, startPoint x: 289, startPoint y: 101, endPoint x: 261, endPoint y: 104, distance: 28.2
click at [261, 104] on input "Assistant Chief Technician (BPS-15)" at bounding box center [230, 107] width 138 height 22
type input "Assistant Chief Technician"
click at [489, 363] on button "Save" at bounding box center [475, 365] width 48 height 22
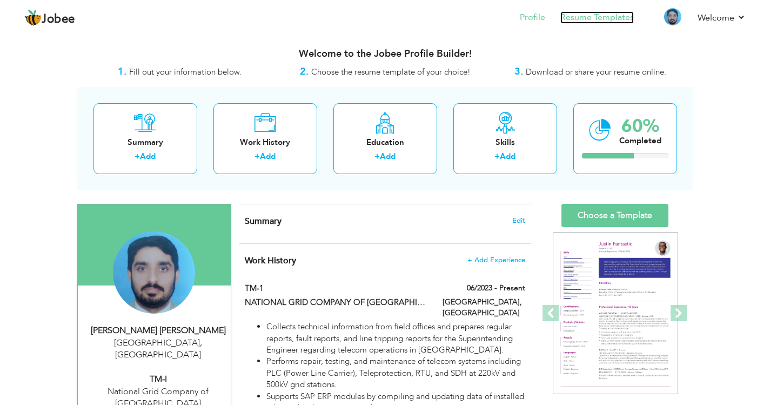
click at [610, 19] on link "Resume Templates" at bounding box center [596, 17] width 73 height 12
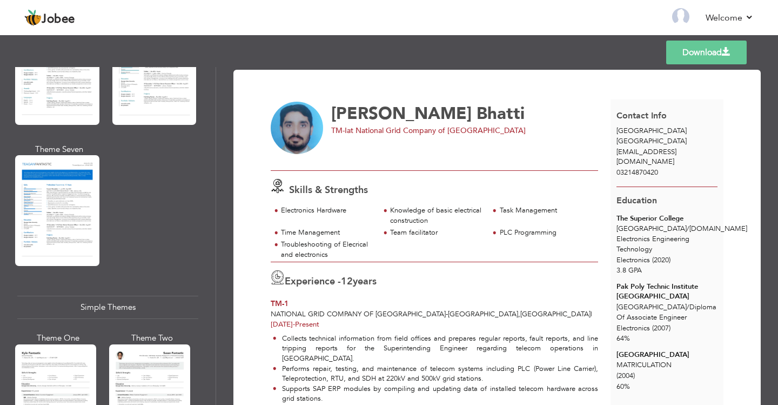
scroll to position [1594, 0]
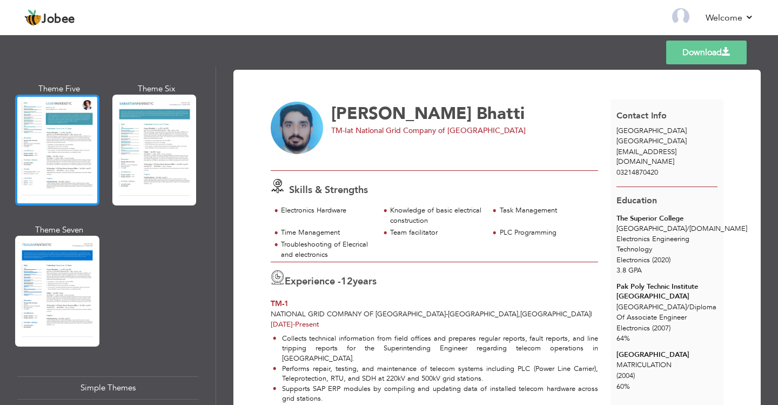
click at [73, 137] on div at bounding box center [57, 150] width 84 height 111
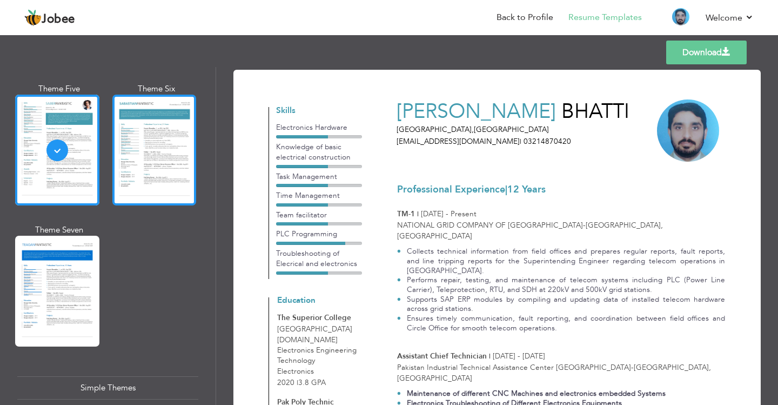
click at [157, 137] on div at bounding box center [154, 150] width 84 height 111
click at [173, 138] on div at bounding box center [154, 150] width 84 height 111
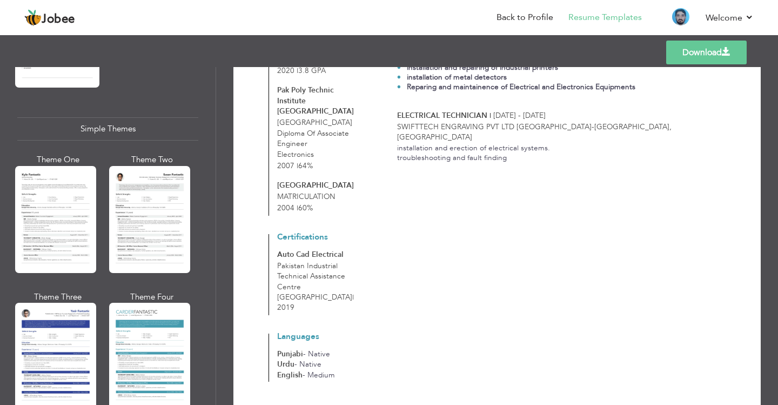
scroll to position [1864, 0]
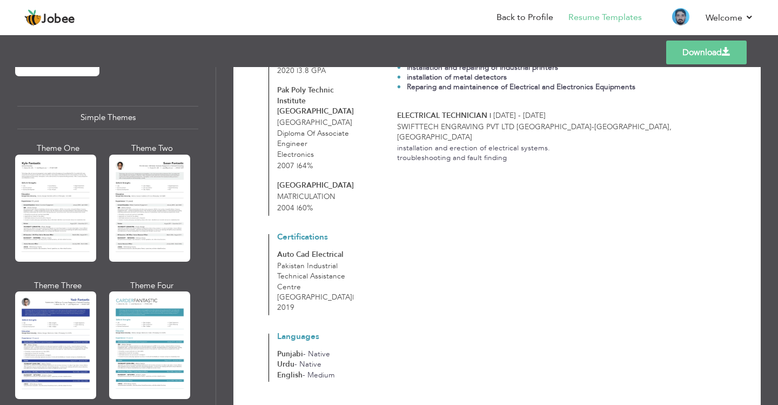
click at [56, 304] on div at bounding box center [55, 344] width 81 height 107
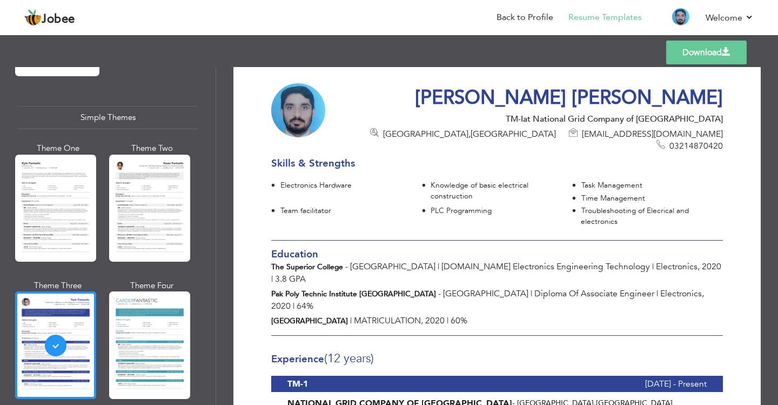
scroll to position [0, 0]
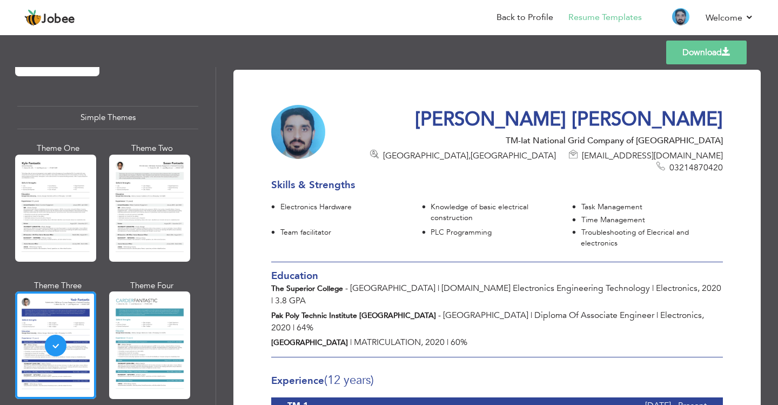
click at [710, 50] on link "Download" at bounding box center [706, 53] width 80 height 24
click at [446, 58] on div "Templates Download" at bounding box center [389, 52] width 778 height 35
